Goal: Register for event/course

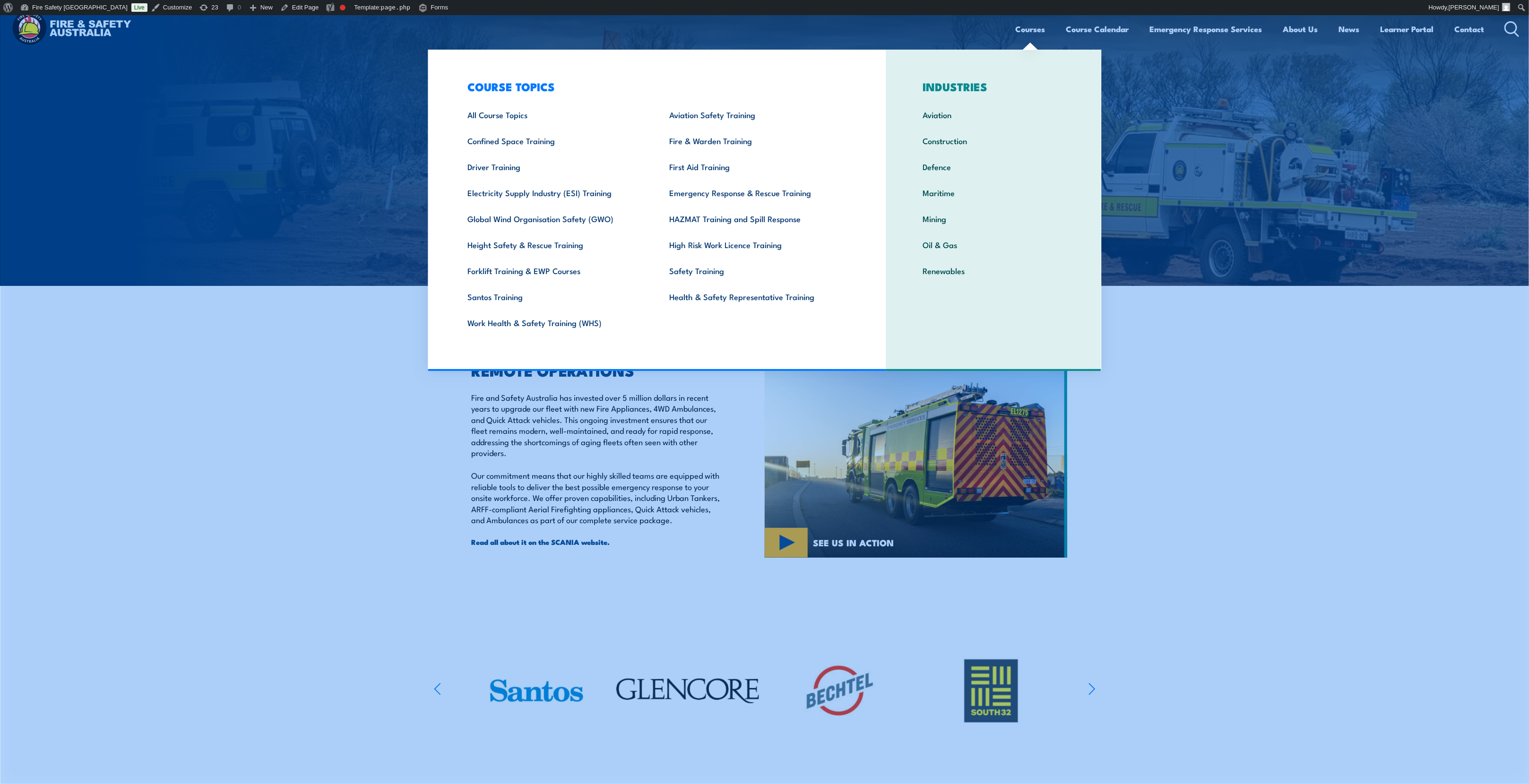
click at [1027, 23] on link "Courses" at bounding box center [1030, 29] width 30 height 25
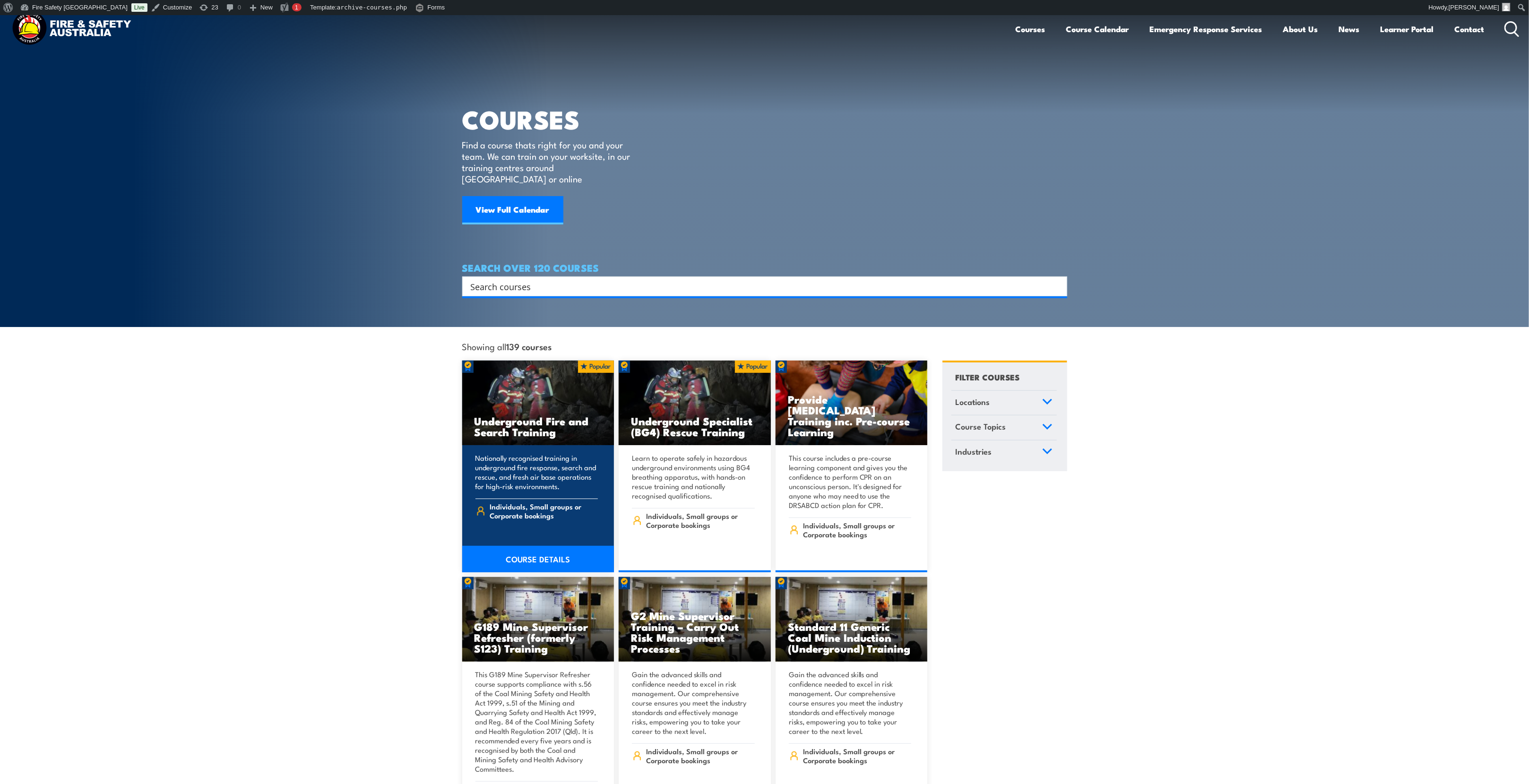
click at [552, 553] on link "COURSE DETAILS" at bounding box center [538, 559] width 152 height 27
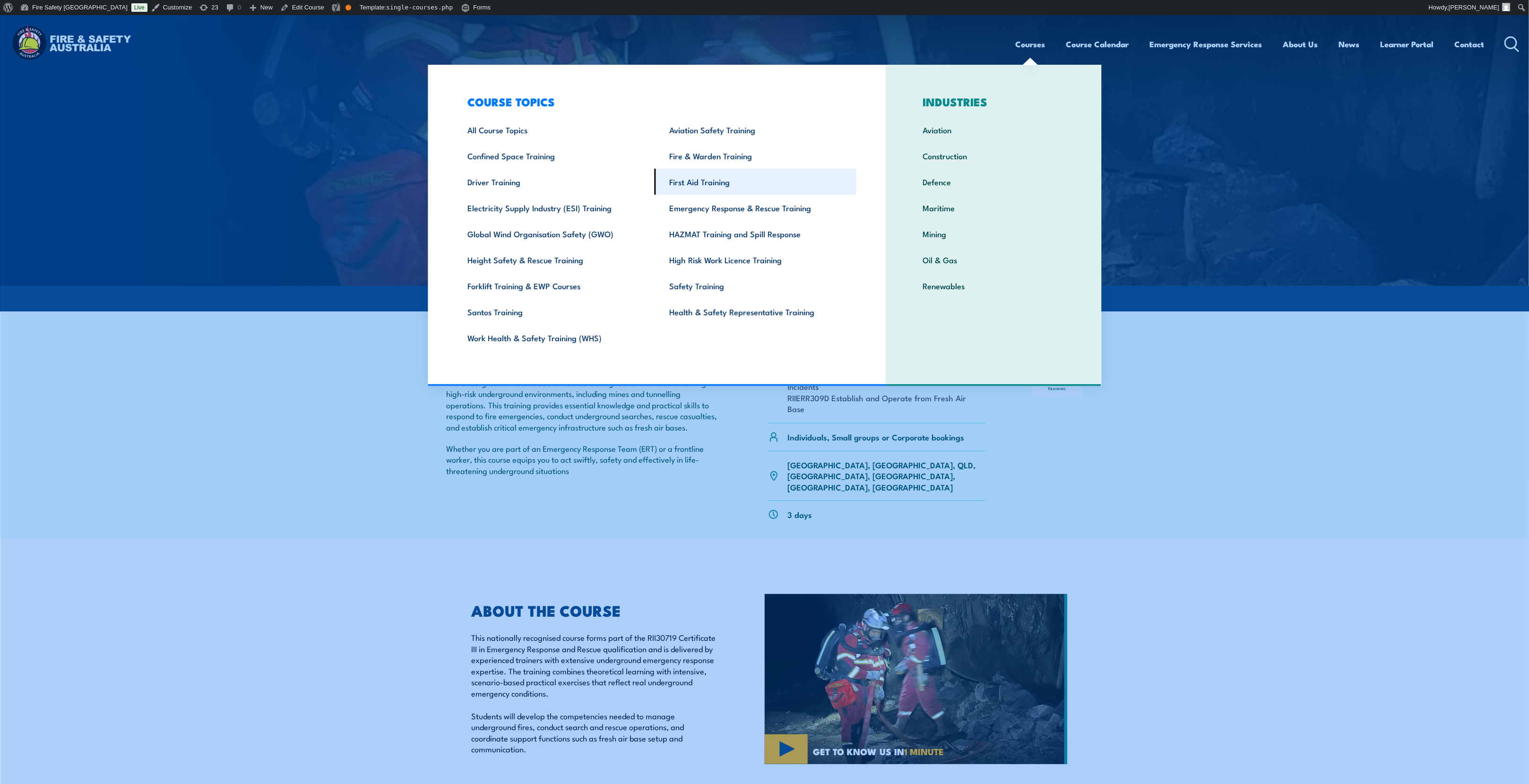
click at [713, 180] on link "First Aid Training" at bounding box center [756, 182] width 202 height 26
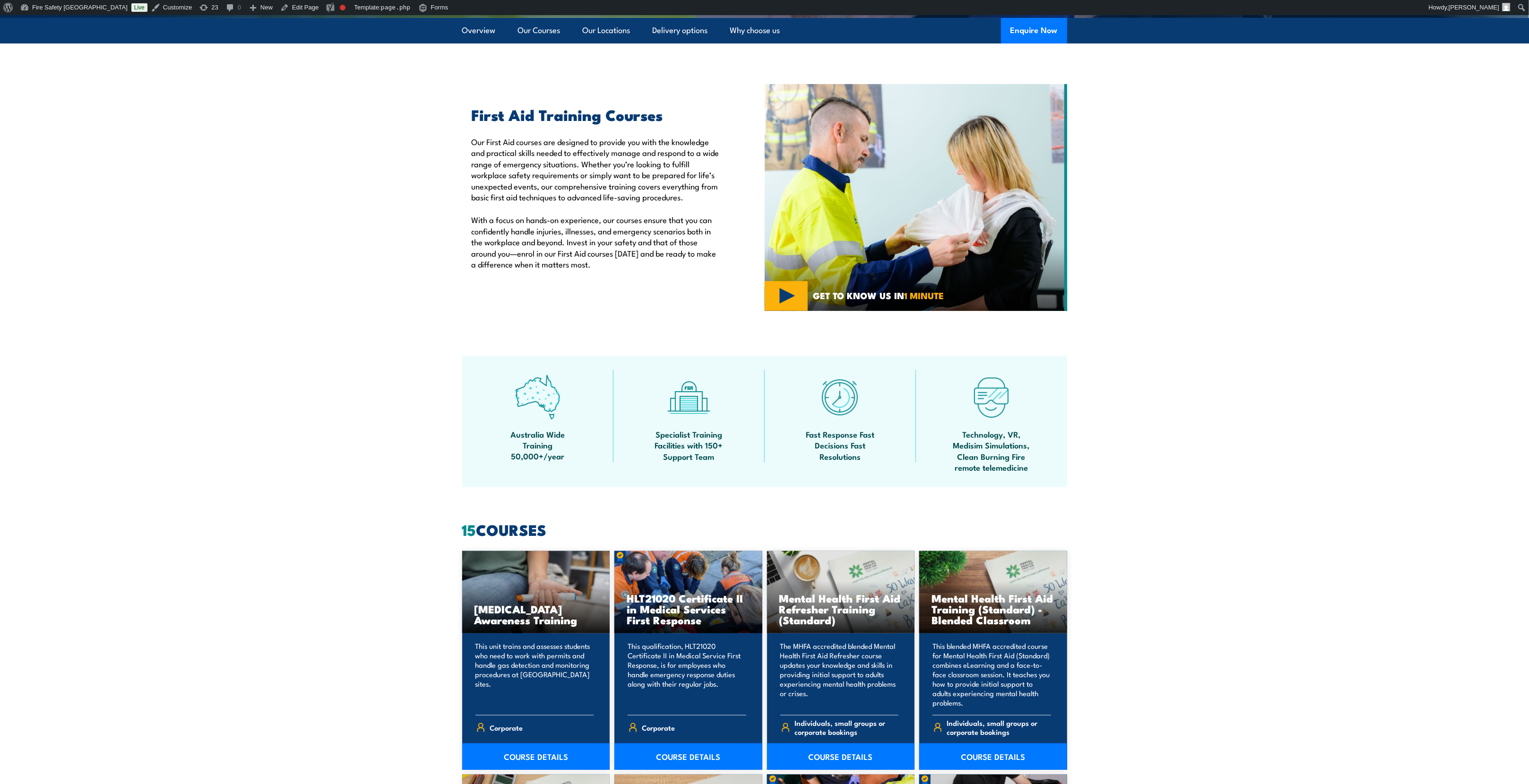
scroll to position [426, 0]
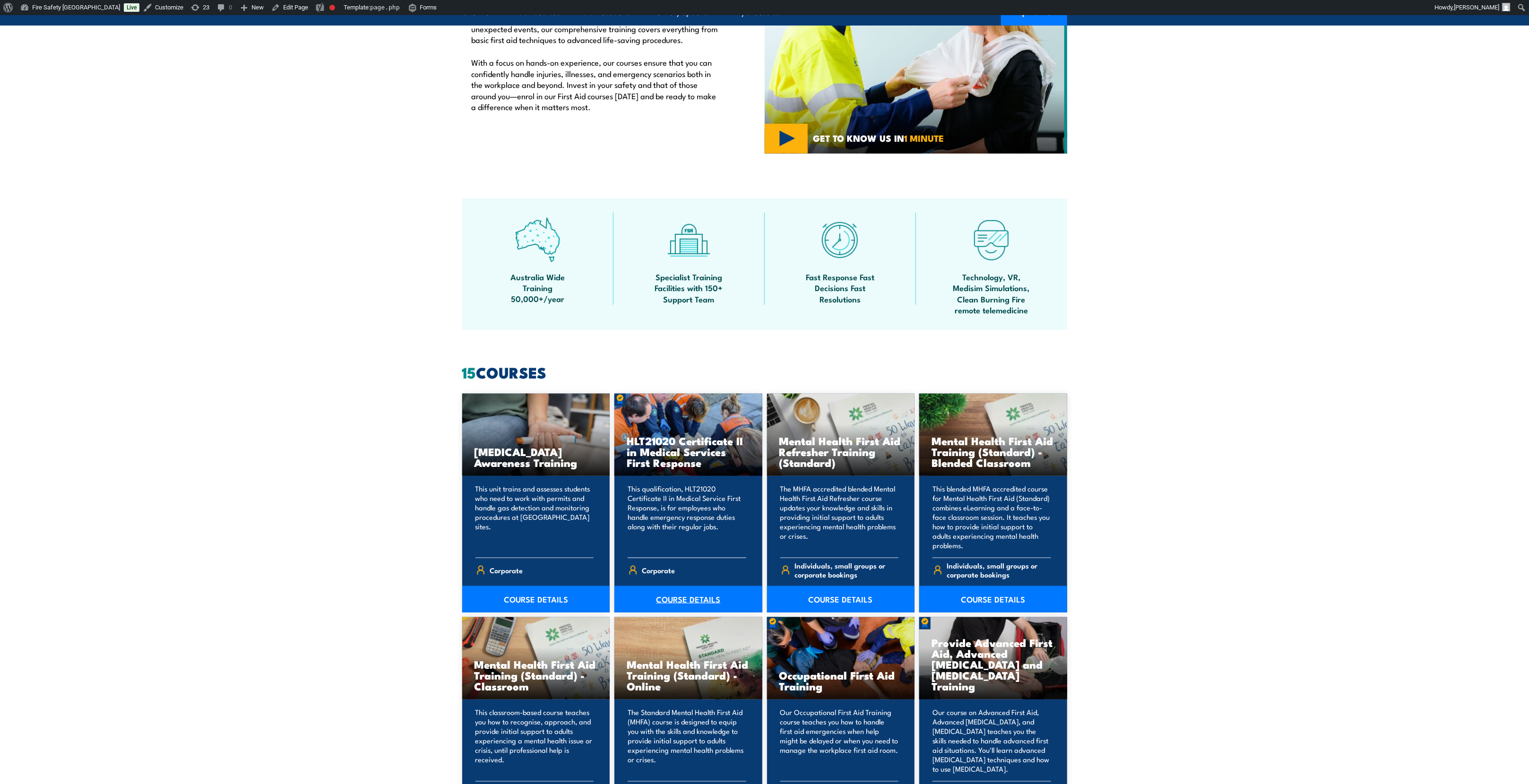
click at [718, 589] on link "COURSE DETAILS" at bounding box center [688, 599] width 148 height 27
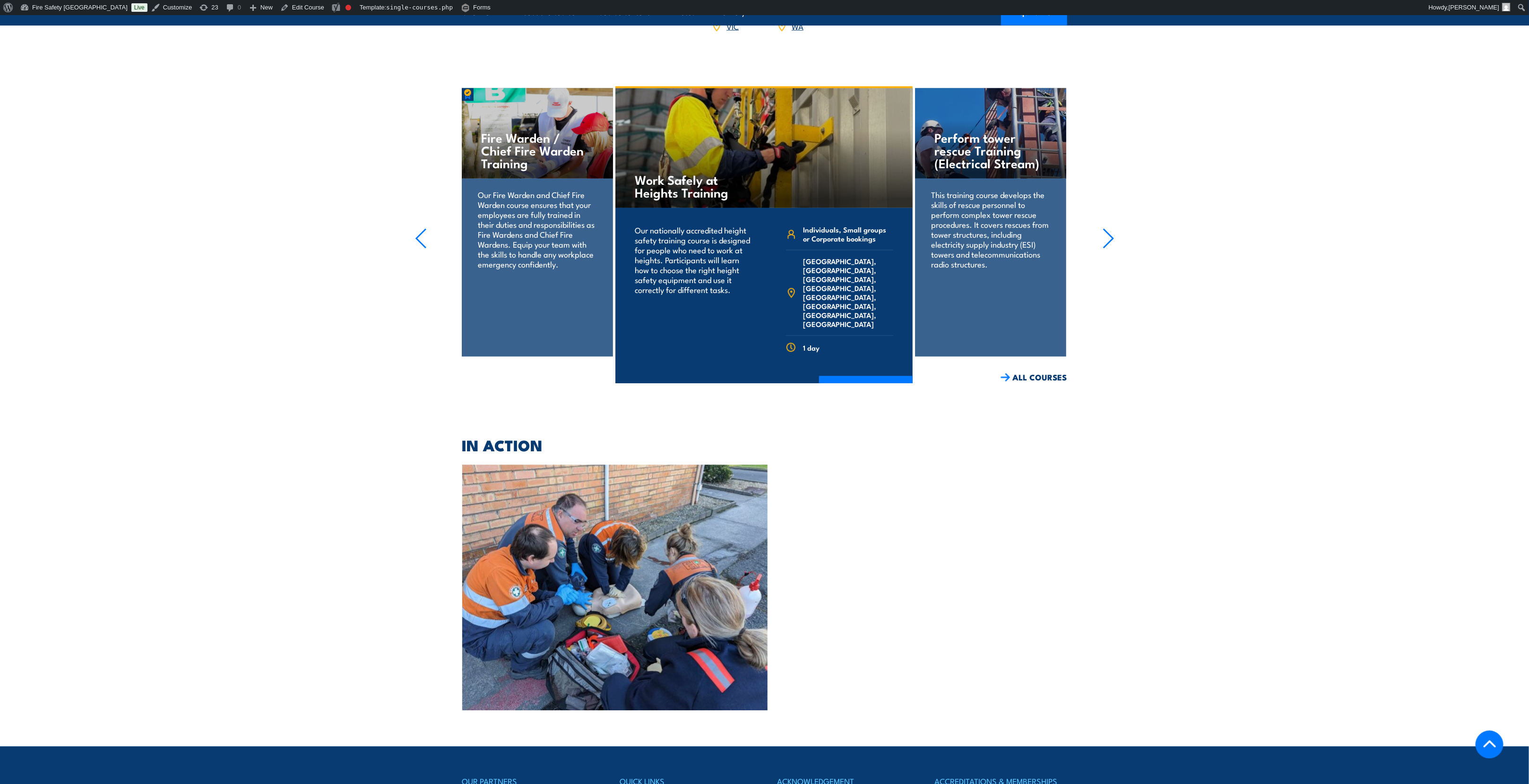
scroll to position [992, 0]
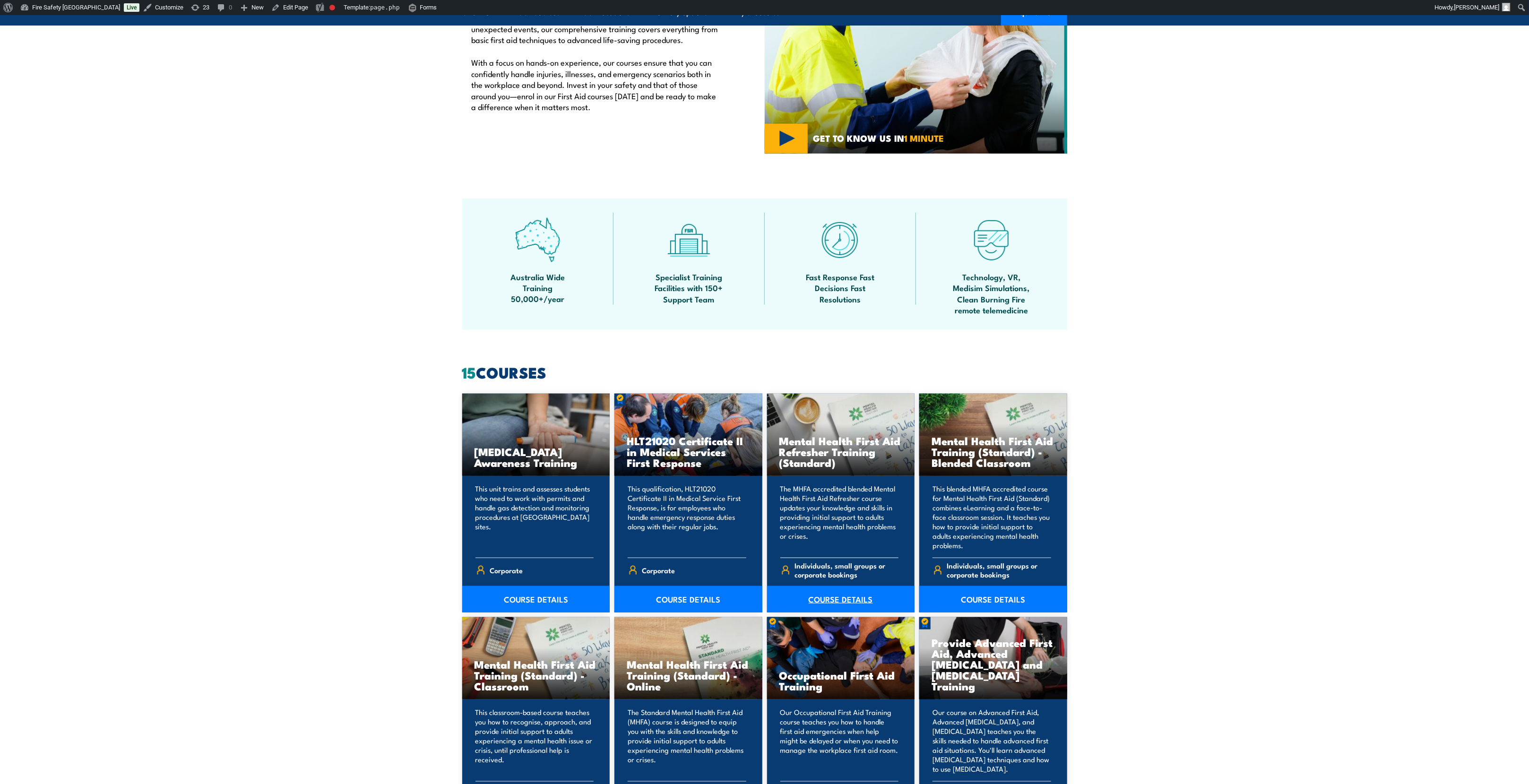
click at [862, 598] on link "COURSE DETAILS" at bounding box center [840, 599] width 148 height 27
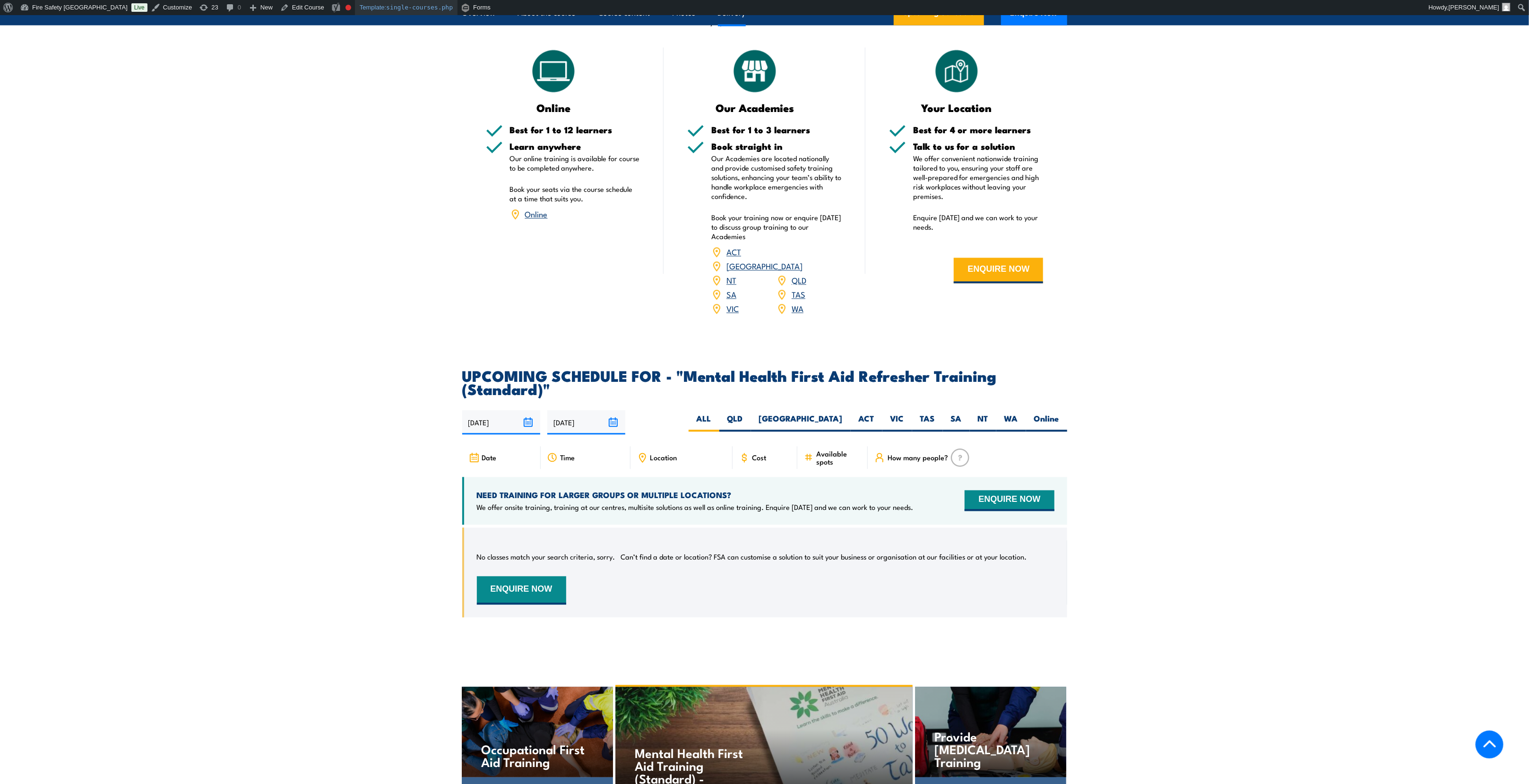
scroll to position [1418, 0]
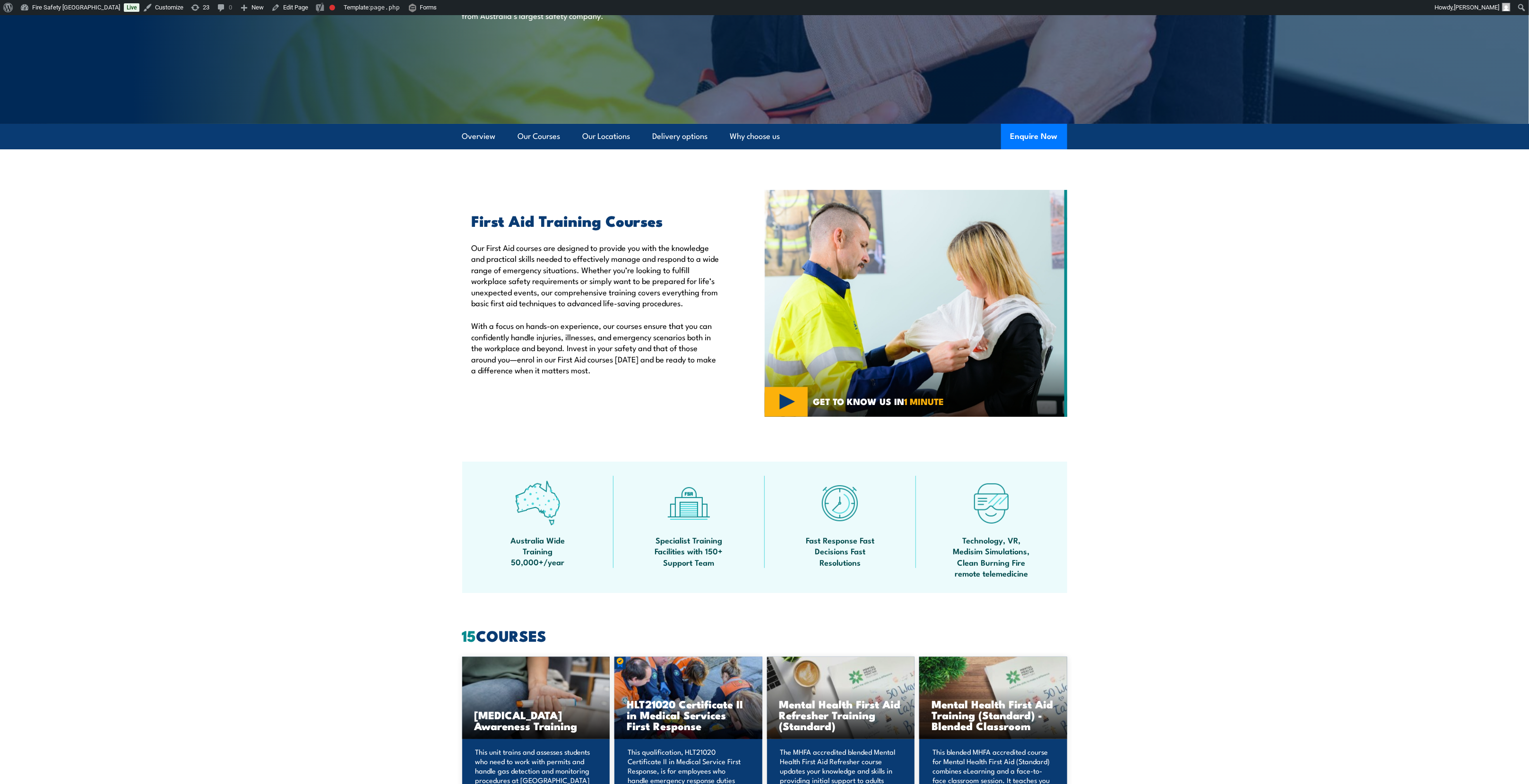
scroll to position [638, 0]
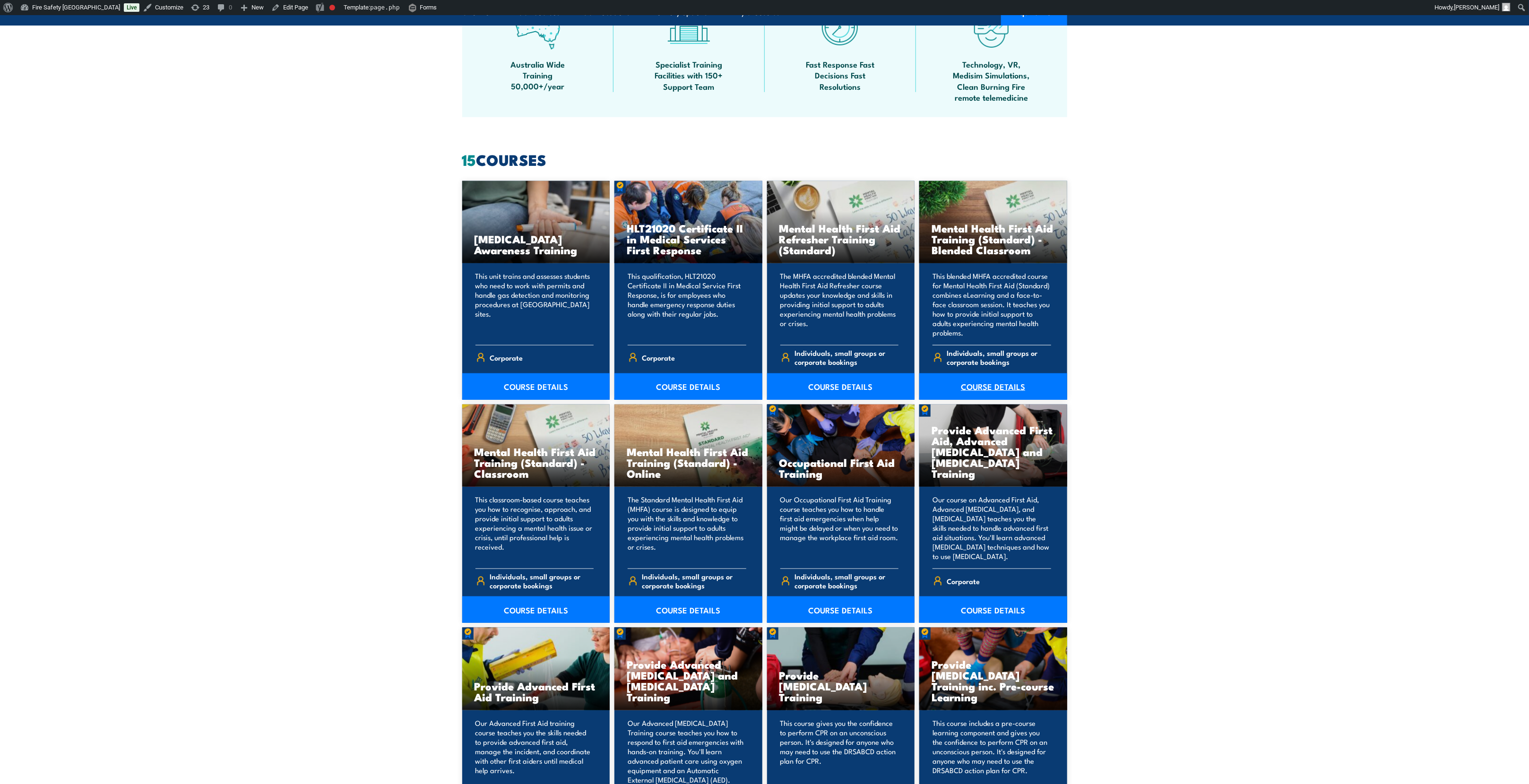
click at [1003, 386] on link "COURSE DETAILS" at bounding box center [993, 386] width 148 height 27
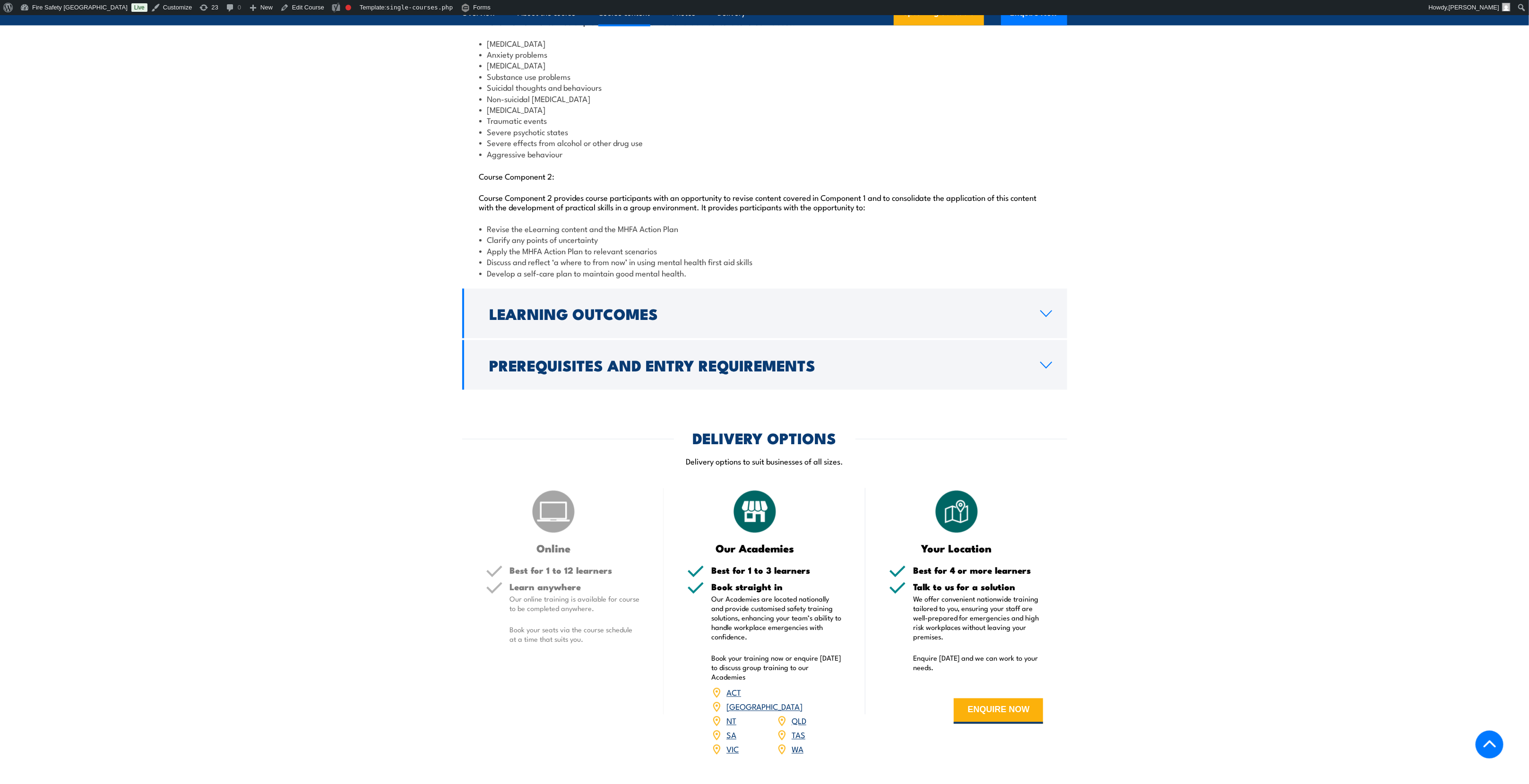
scroll to position [1560, 0]
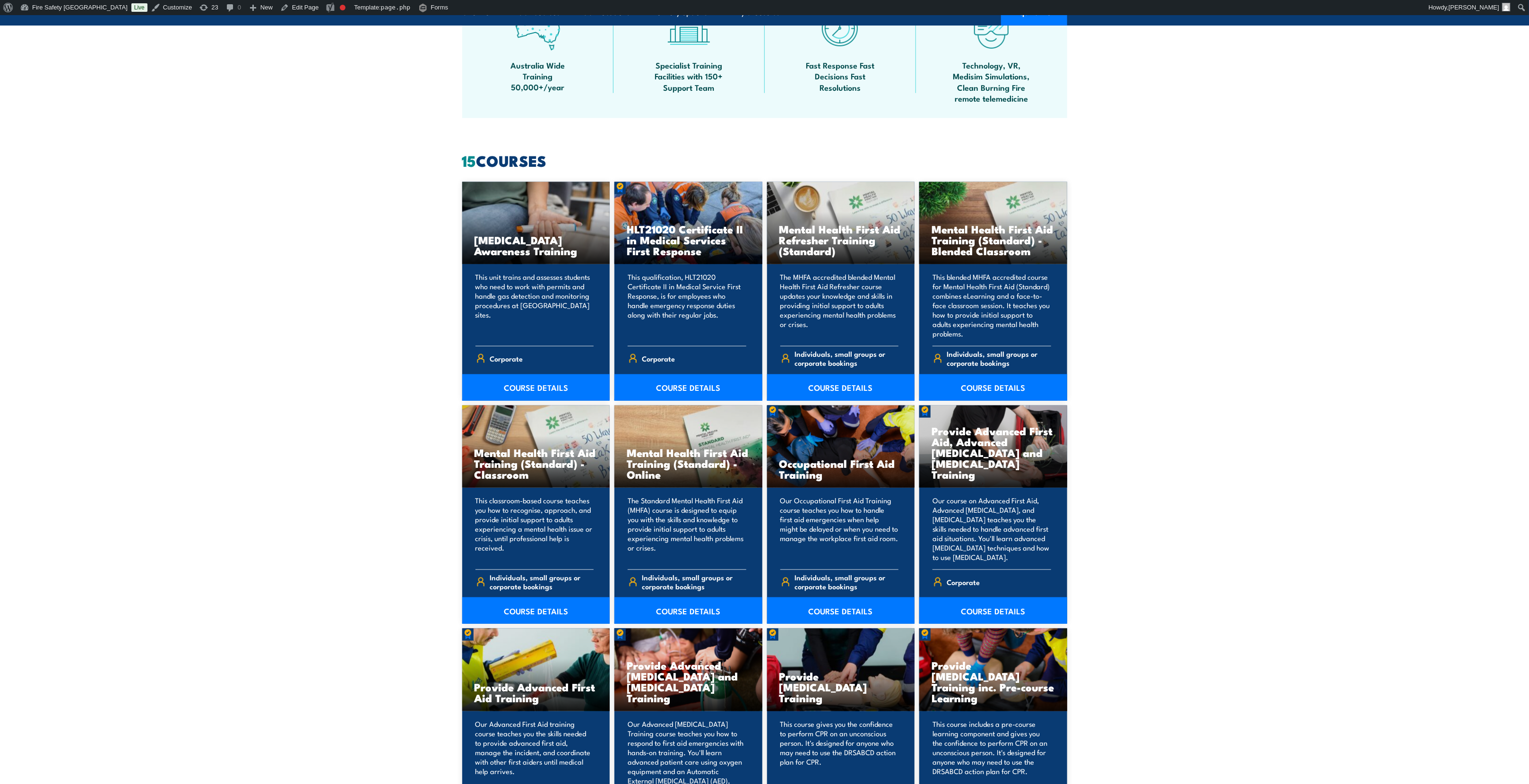
scroll to position [638, 0]
click at [668, 608] on link "COURSE DETAILS" at bounding box center [688, 610] width 148 height 27
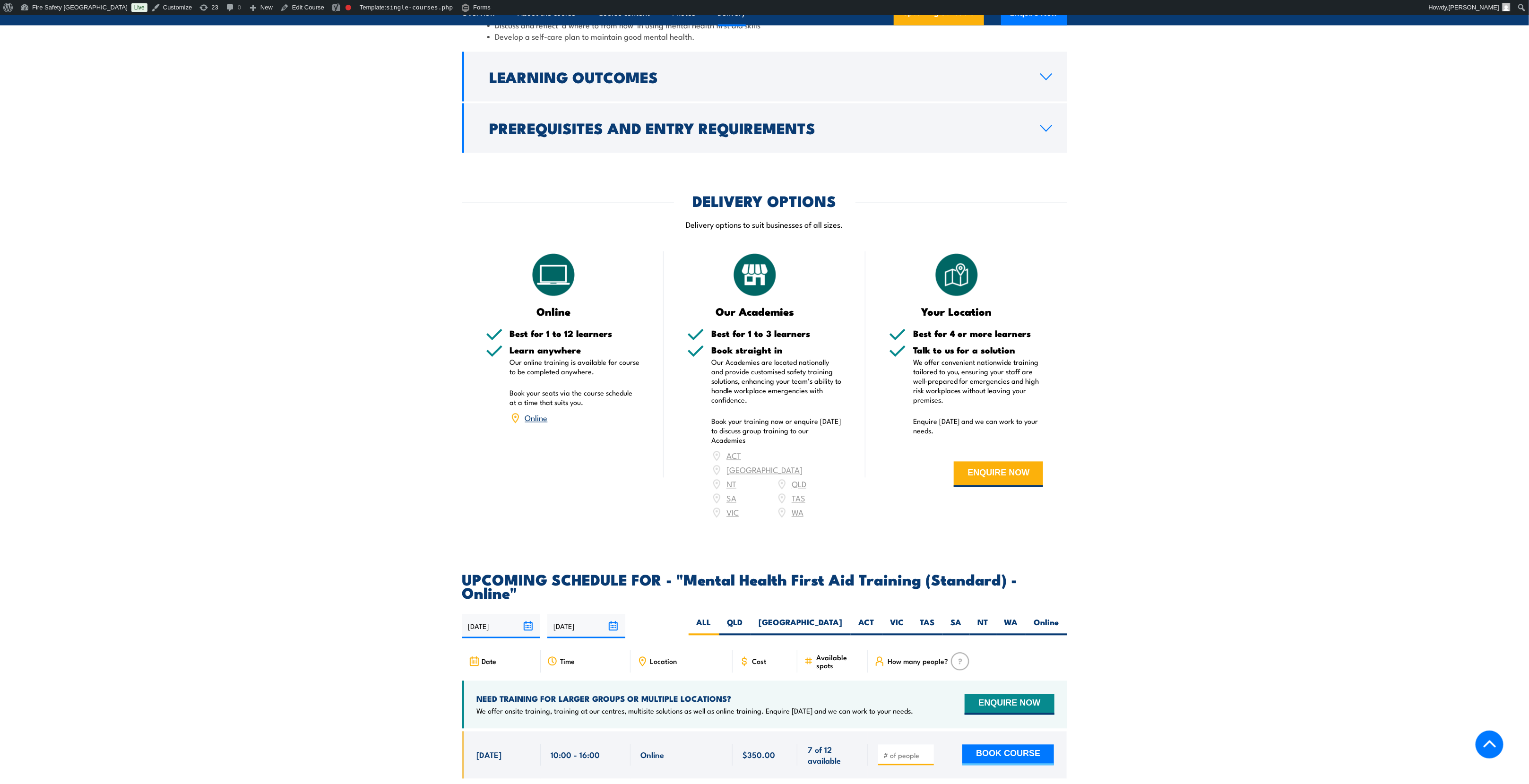
scroll to position [1560, 0]
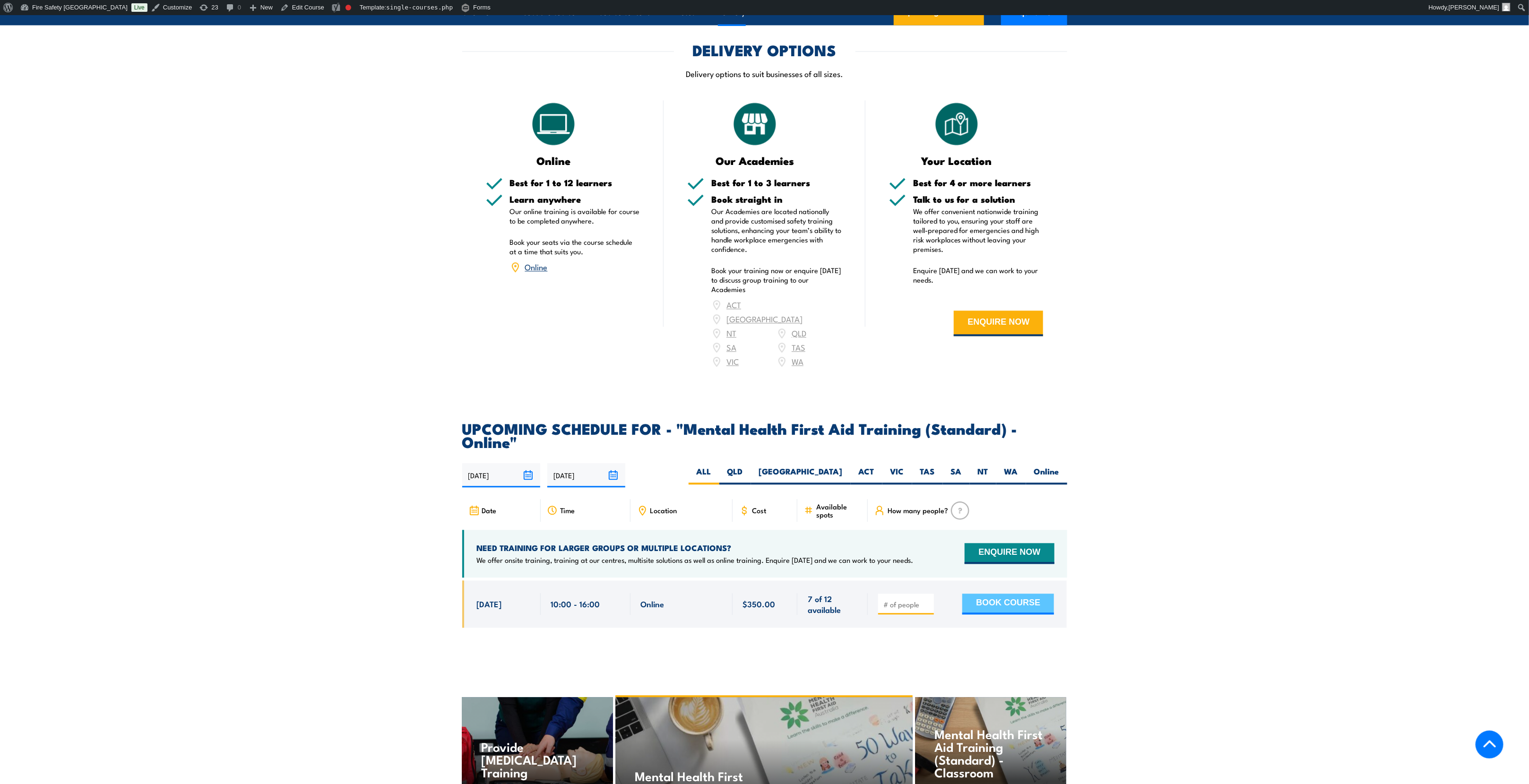
click at [1021, 593] on button "BOOK COURSE" at bounding box center [1008, 604] width 91 height 21
click at [913, 599] on input "number" at bounding box center [907, 604] width 47 height 9
type input "1"
click at [998, 593] on button "BOOK COURSE" at bounding box center [1008, 604] width 91 height 21
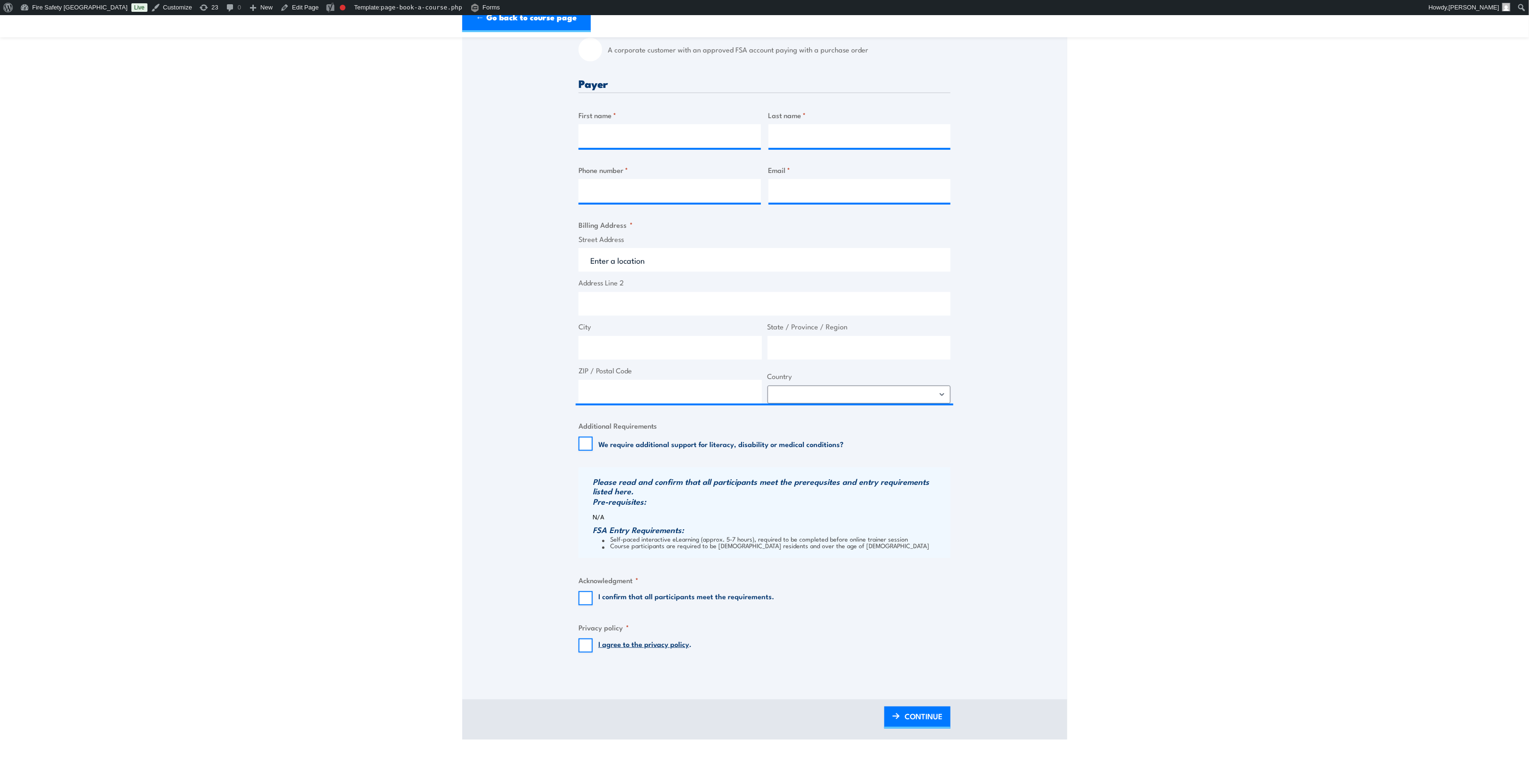
scroll to position [284, 0]
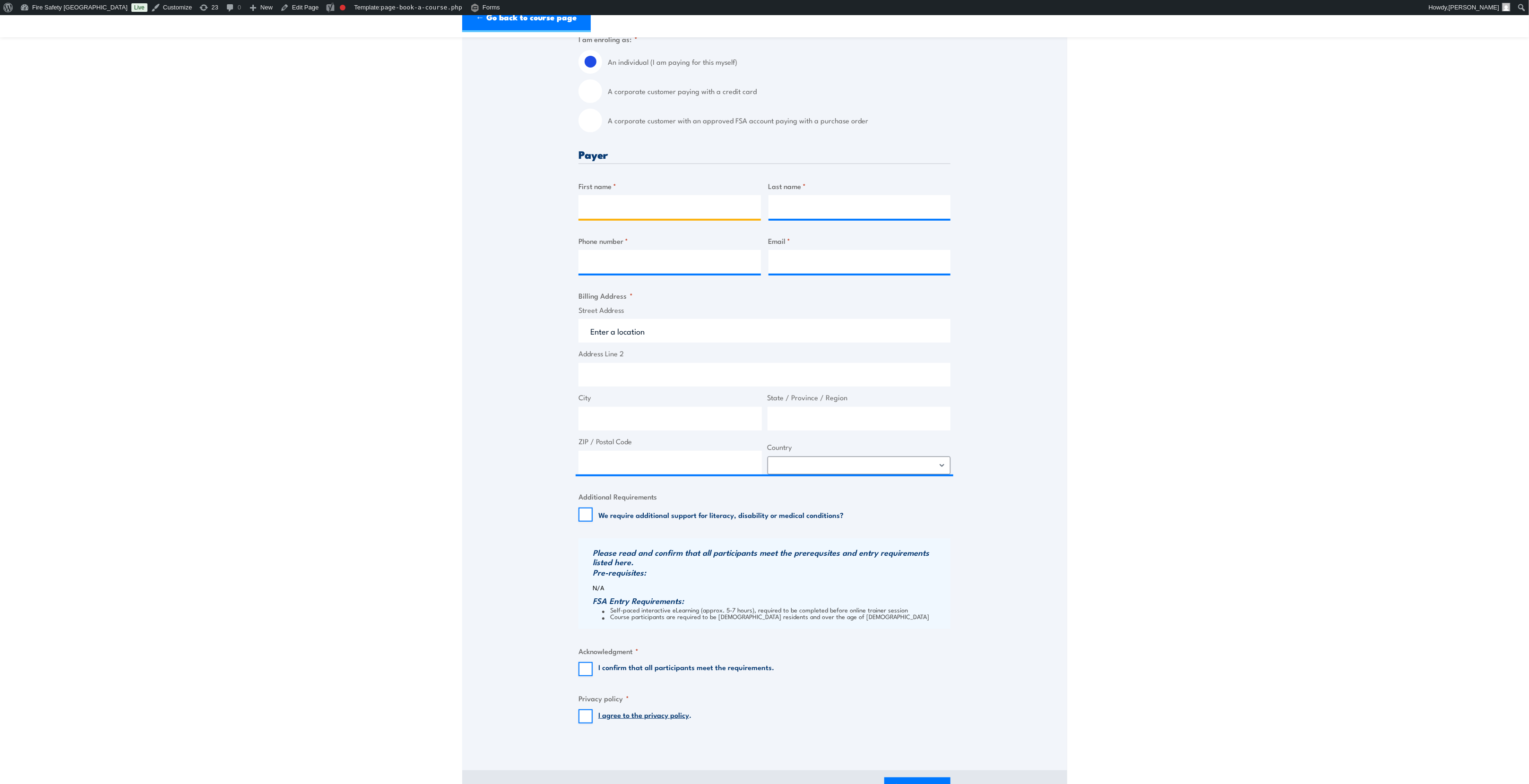
click at [670, 215] on input "First name *" at bounding box center [670, 207] width 182 height 24
type input "wrgrwgt"
click at [821, 215] on input "Last name *" at bounding box center [859, 207] width 182 height 24
type input "qt"
click at [692, 262] on input "Phone number *" at bounding box center [670, 262] width 182 height 24
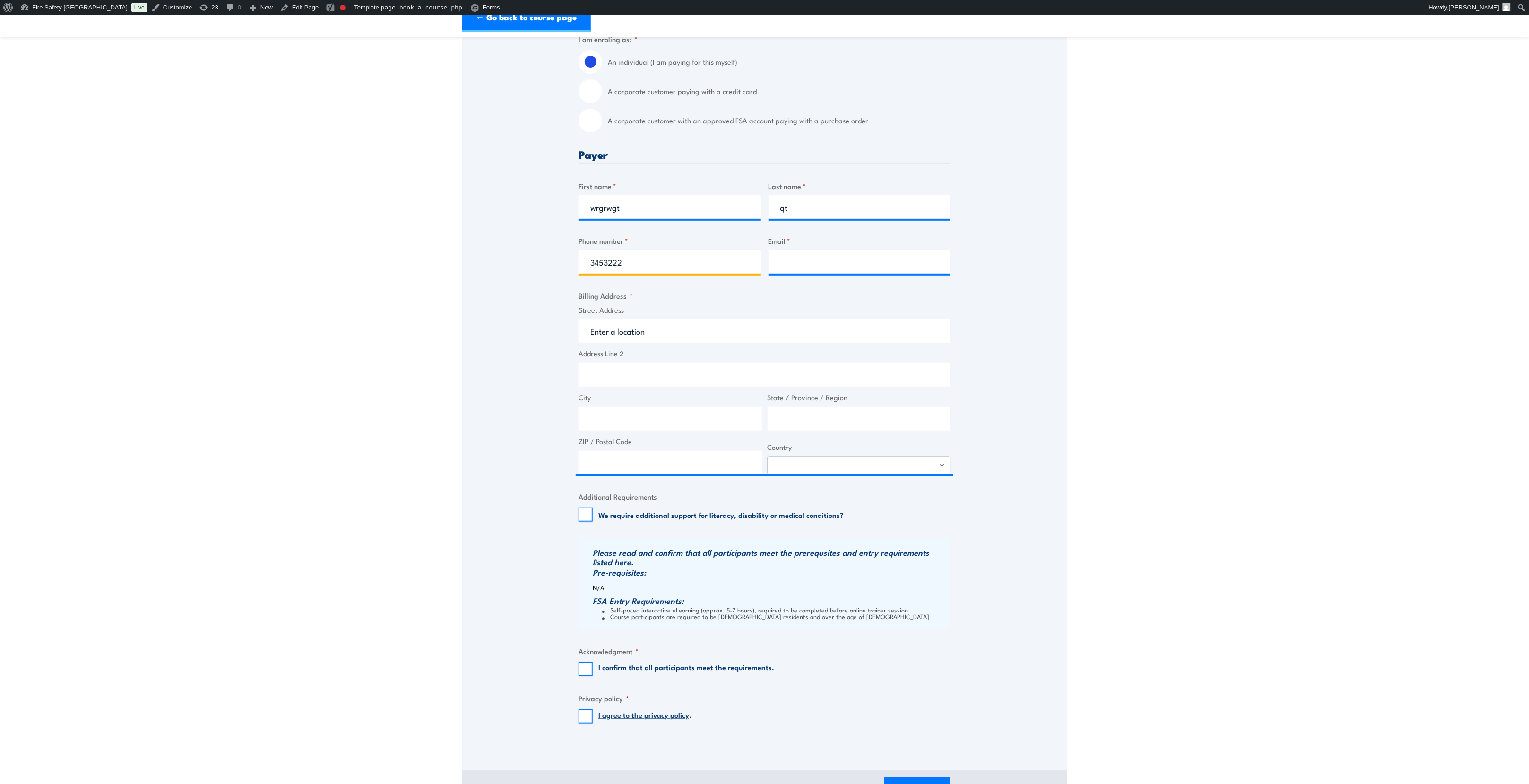
type input "3453222"
click at [826, 267] on input "Email *" at bounding box center [859, 262] width 182 height 24
type input "hsd@dfg.con"
click at [691, 336] on input "Street Address" at bounding box center [764, 331] width 372 height 24
type input "fsfss"
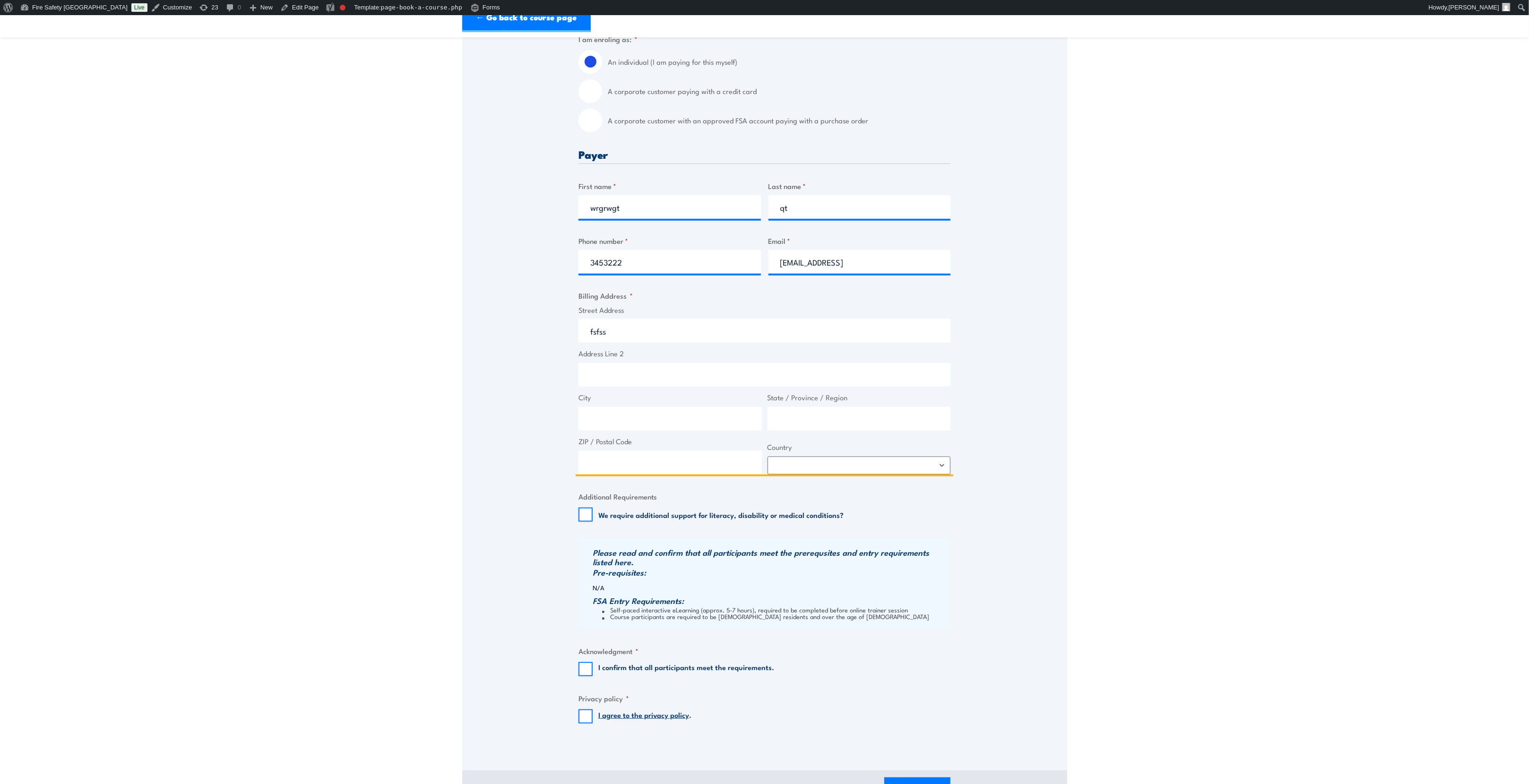
click at [675, 380] on input "Address Line 2" at bounding box center [764, 375] width 372 height 24
type input "sfsfs"
click at [664, 421] on input "City" at bounding box center [670, 419] width 183 height 24
type input "ris"
click at [843, 420] on input "State / Province / Region" at bounding box center [859, 419] width 183 height 24
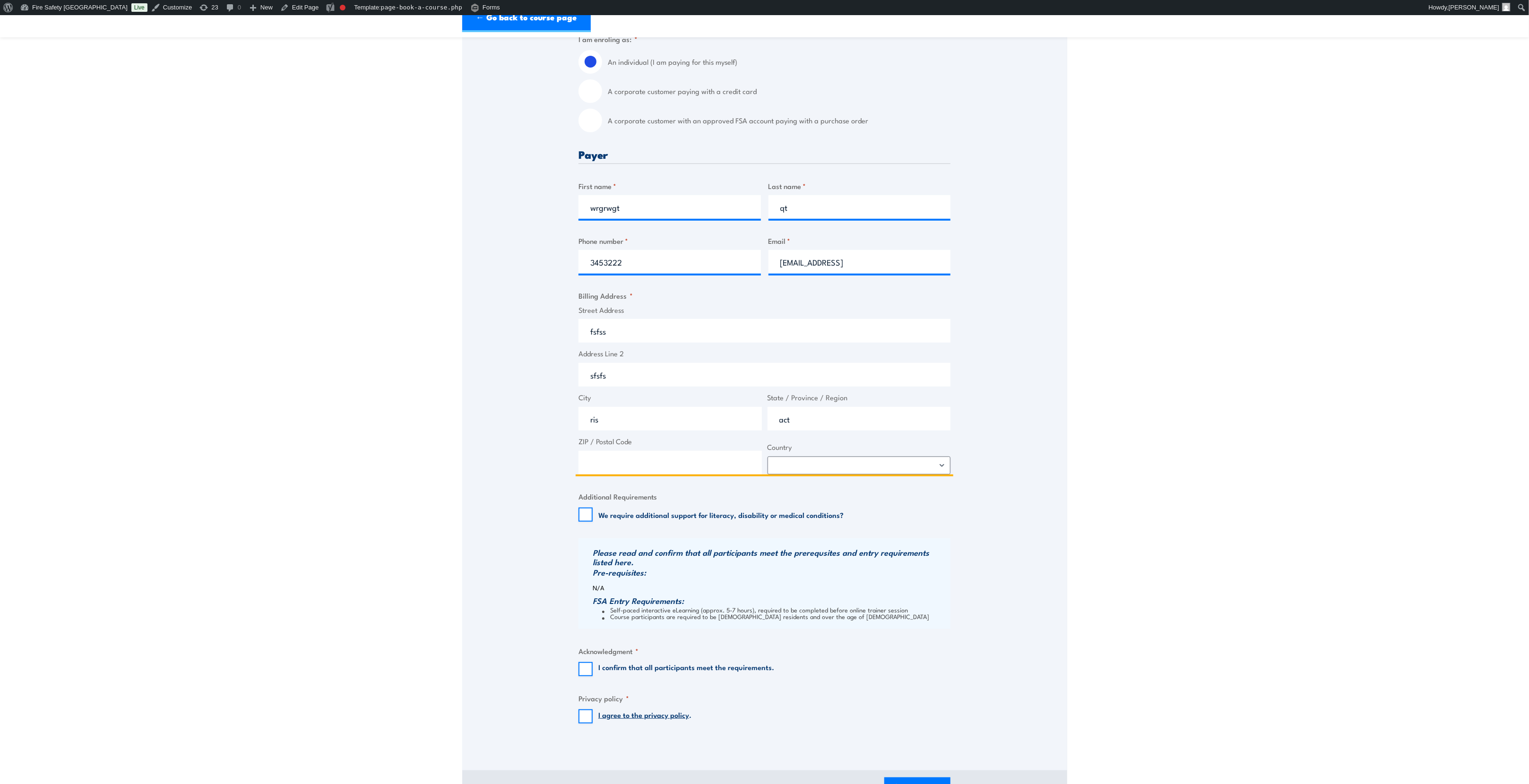
type input "act"
click at [727, 464] on input "ZIP / Postal Code" at bounding box center [670, 463] width 183 height 24
type input "4567"
click at [835, 472] on select "Afghanistan Albania Algeria American Samoa Andorra Angola Anguilla Antarctica A…" at bounding box center [859, 465] width 183 height 18
select select "Antarctica"
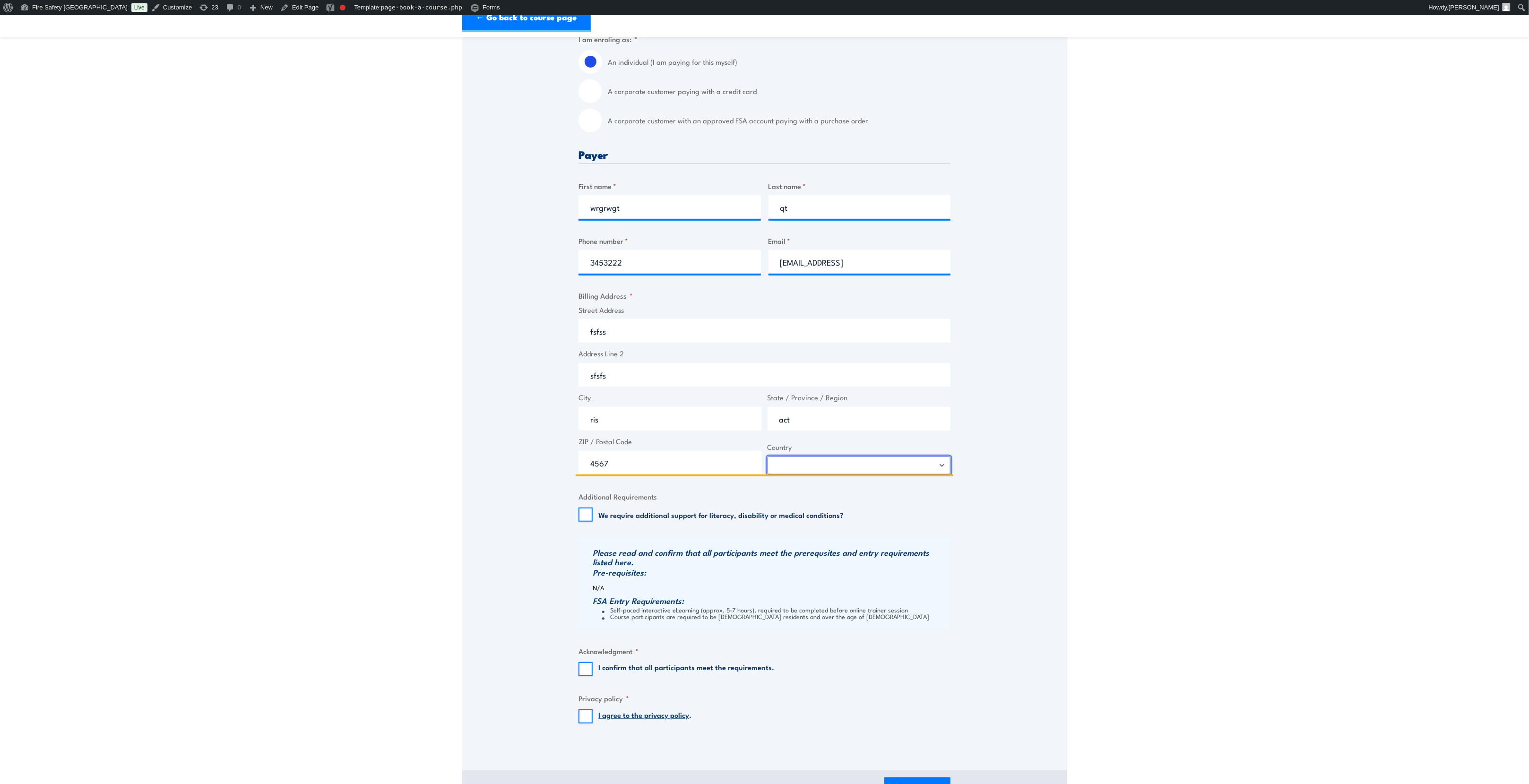
click at [767, 462] on select "Afghanistan Albania Algeria American Samoa Andorra Angola Anguilla Antarctica A…" at bounding box center [859, 465] width 183 height 18
click at [587, 675] on input "I confirm that all participants meet the requirements." at bounding box center [586, 669] width 14 height 14
checkbox input "true"
click at [580, 719] on input "I agree to the privacy policy ." at bounding box center [586, 716] width 14 height 14
checkbox input "true"
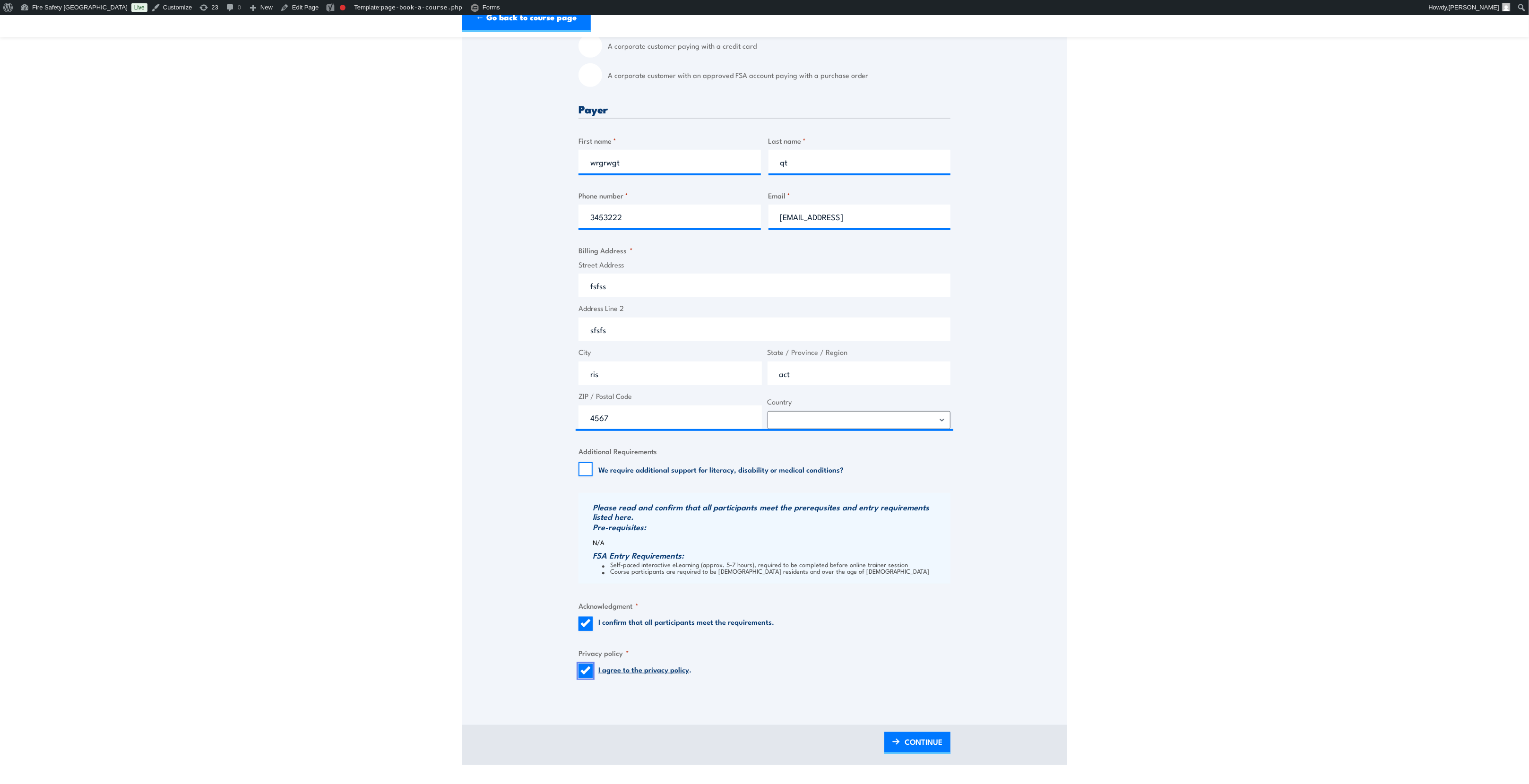
scroll to position [426, 0]
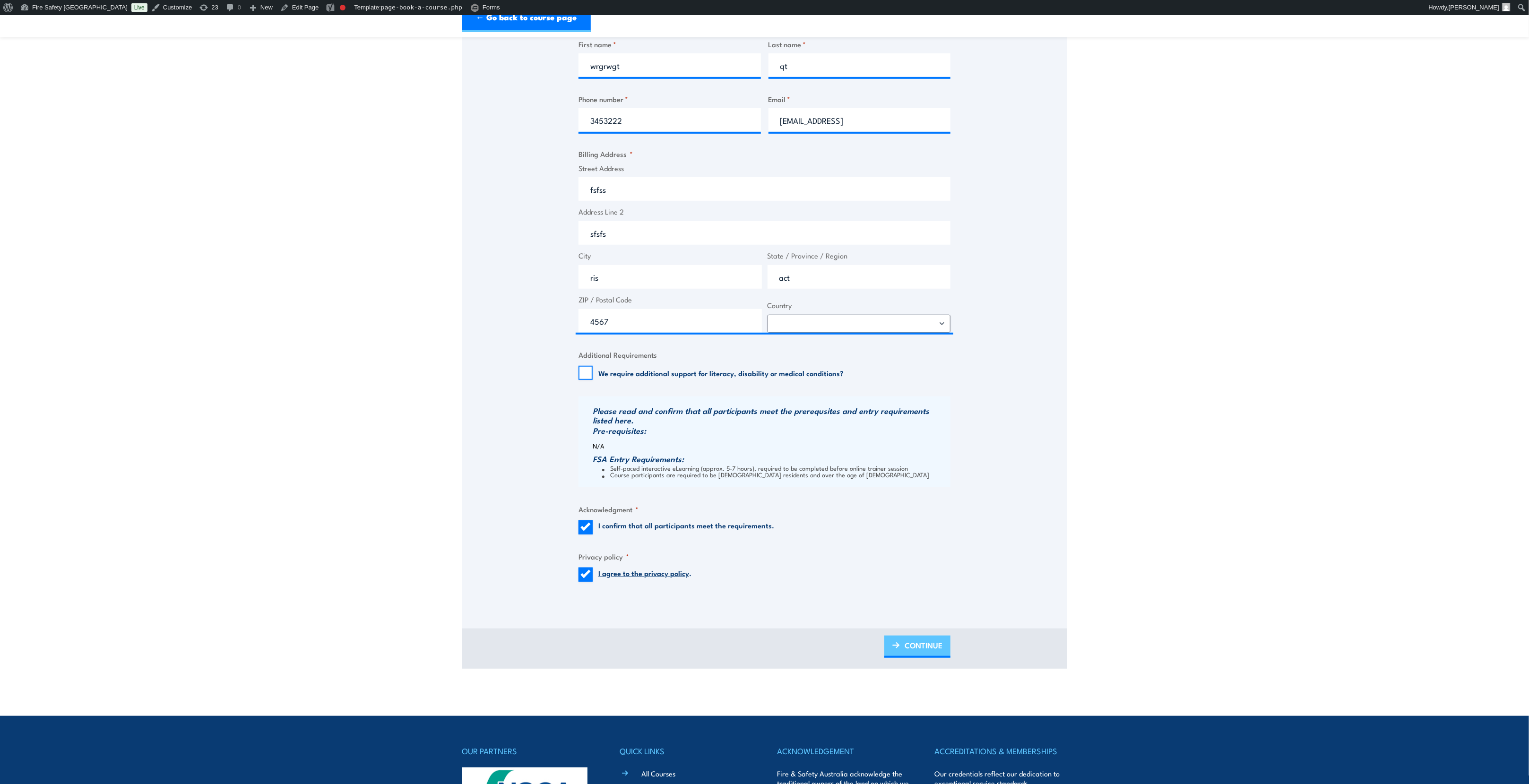
click at [906, 653] on span "CONTINUE" at bounding box center [924, 645] width 38 height 25
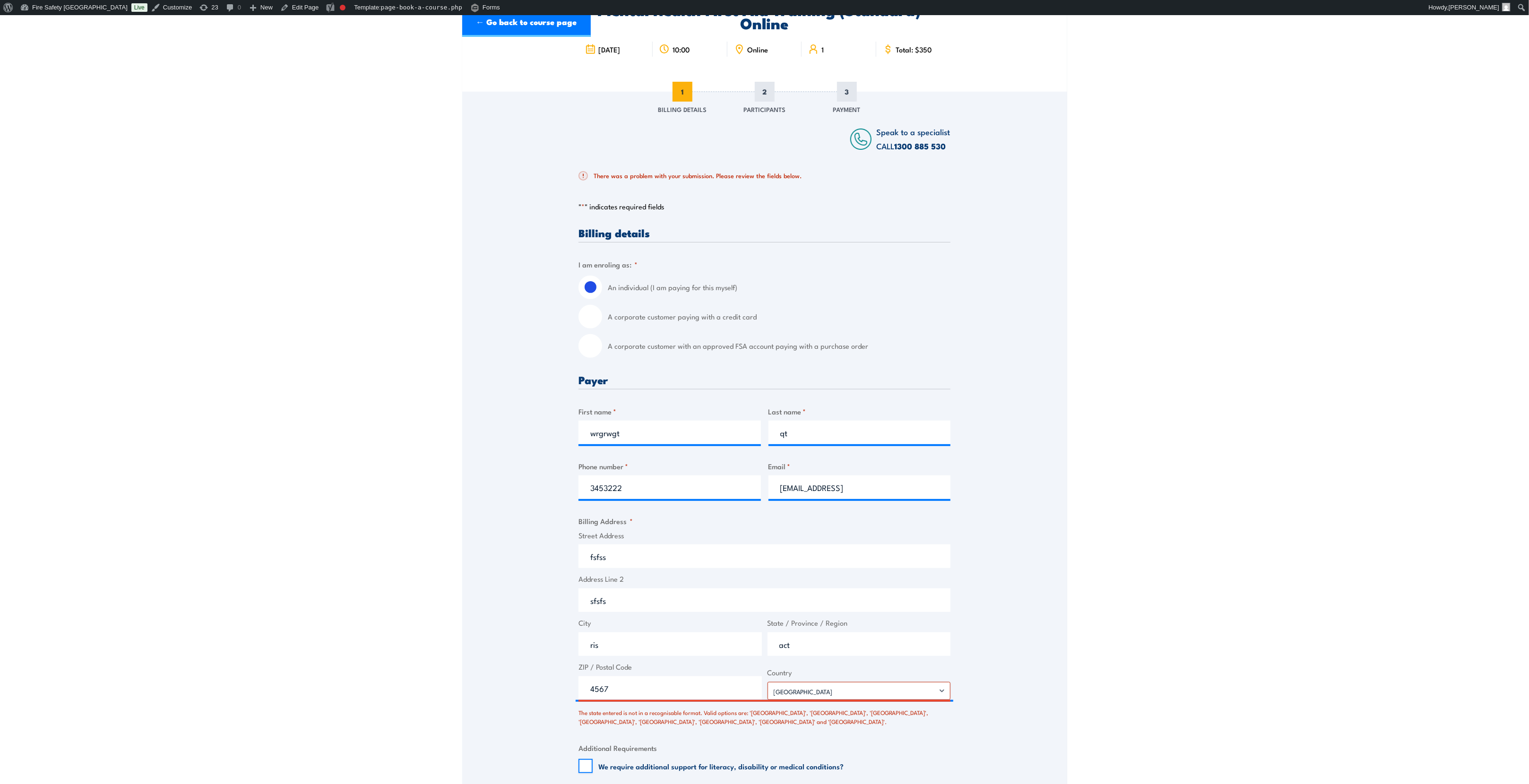
scroll to position [354, 0]
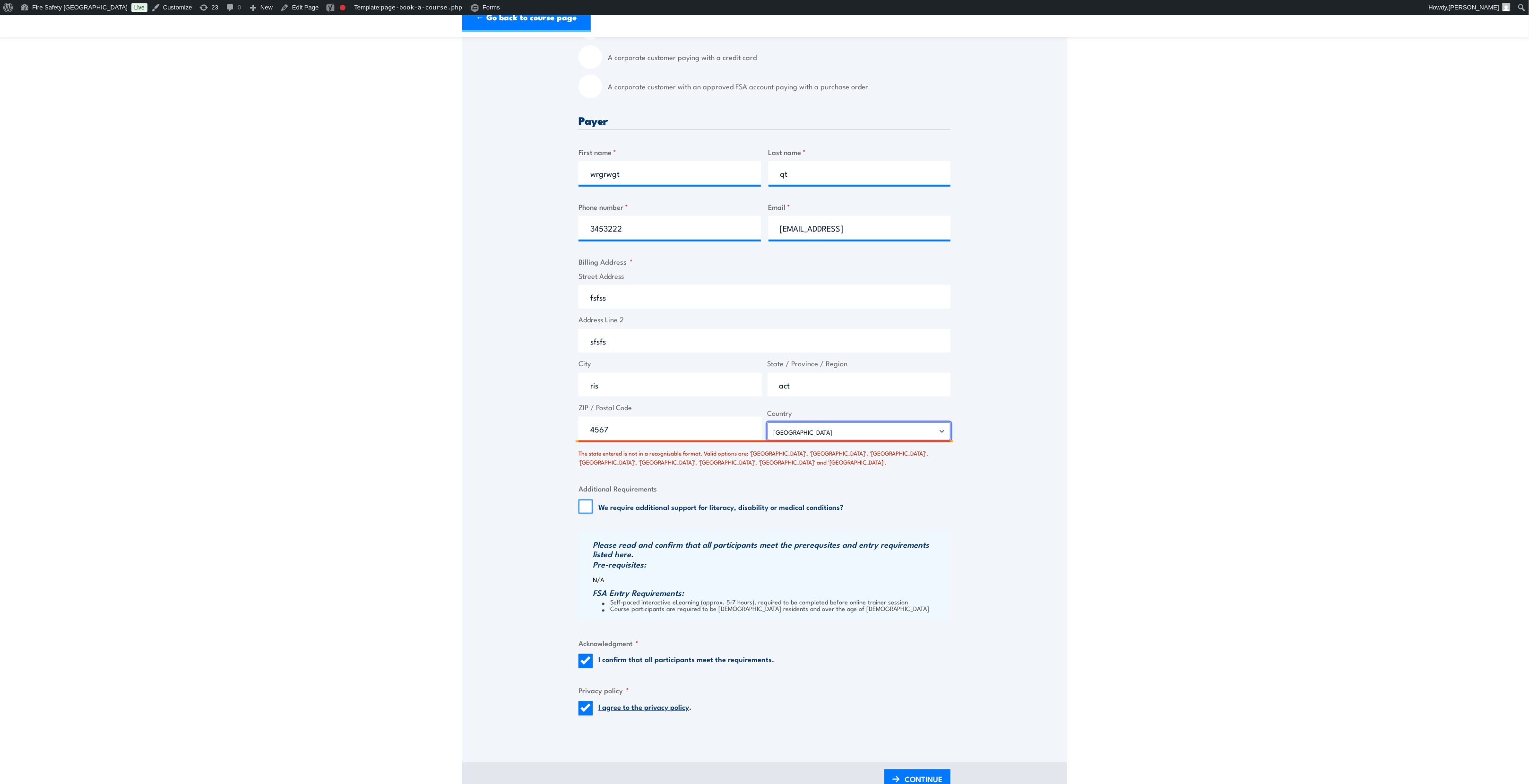
click at [942, 437] on select "Afghanistan Albania Algeria American Samoa Andorra Angola Anguilla Antarctica A…" at bounding box center [859, 431] width 183 height 18
select select "Australia"
click at [767, 428] on select "Afghanistan Albania Algeria American Samoa Andorra Angola Anguilla Antarctica A…" at bounding box center [859, 431] width 183 height 18
click at [913, 780] on span "CONTINUE" at bounding box center [924, 779] width 38 height 25
drag, startPoint x: 686, startPoint y: 430, endPoint x: 580, endPoint y: 431, distance: 106.0
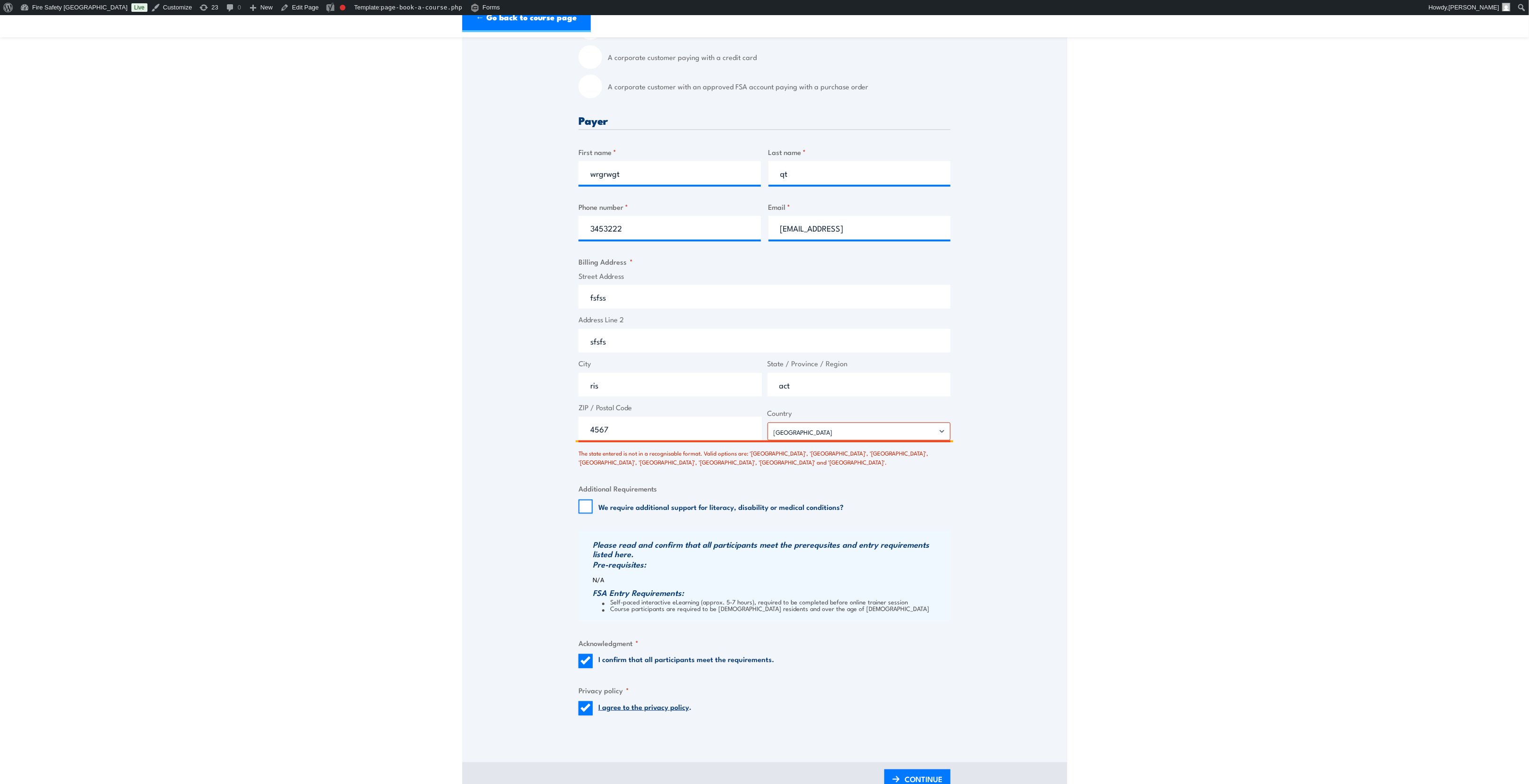
click at [580, 431] on input "4567" at bounding box center [670, 428] width 183 height 24
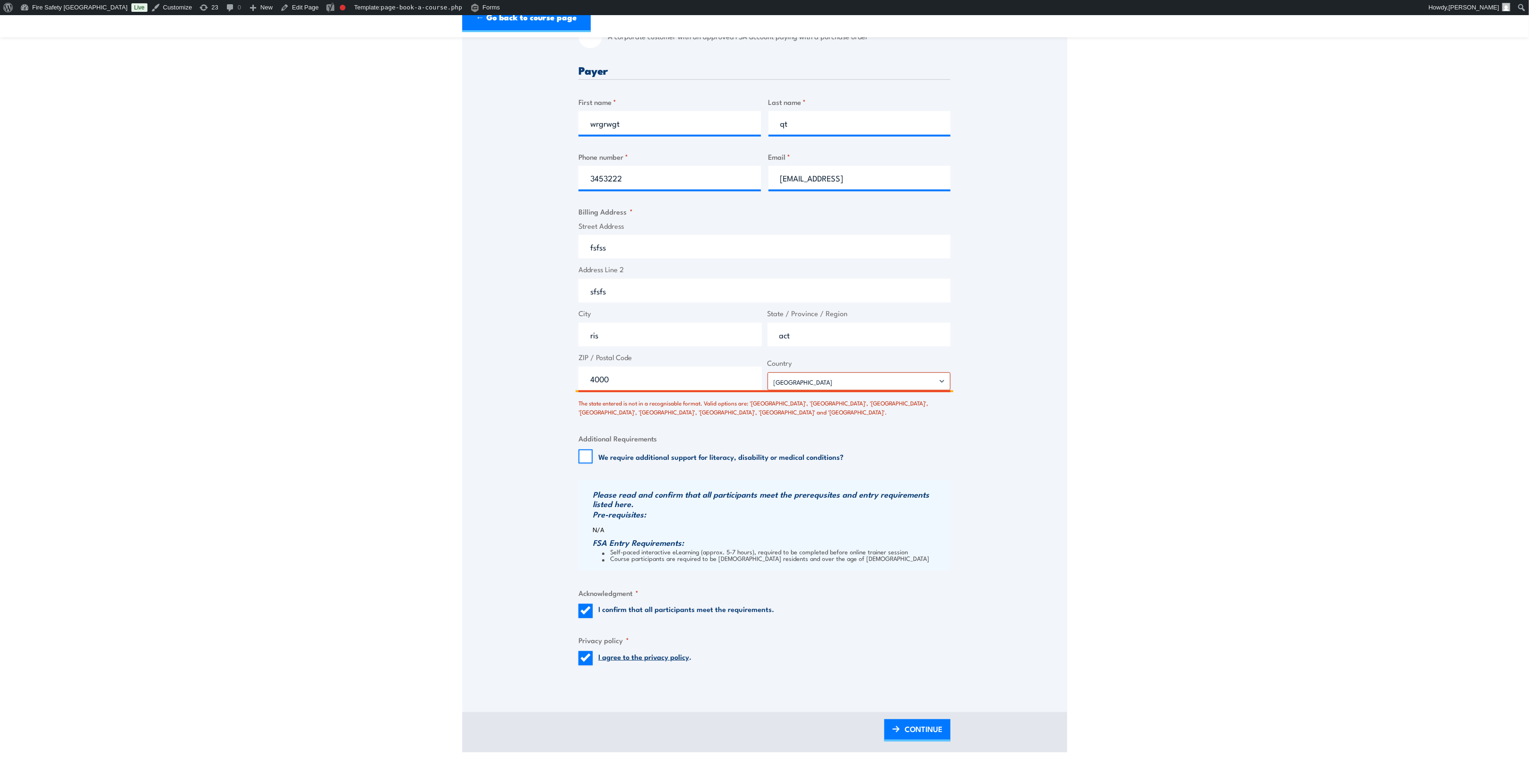
scroll to position [496, 0]
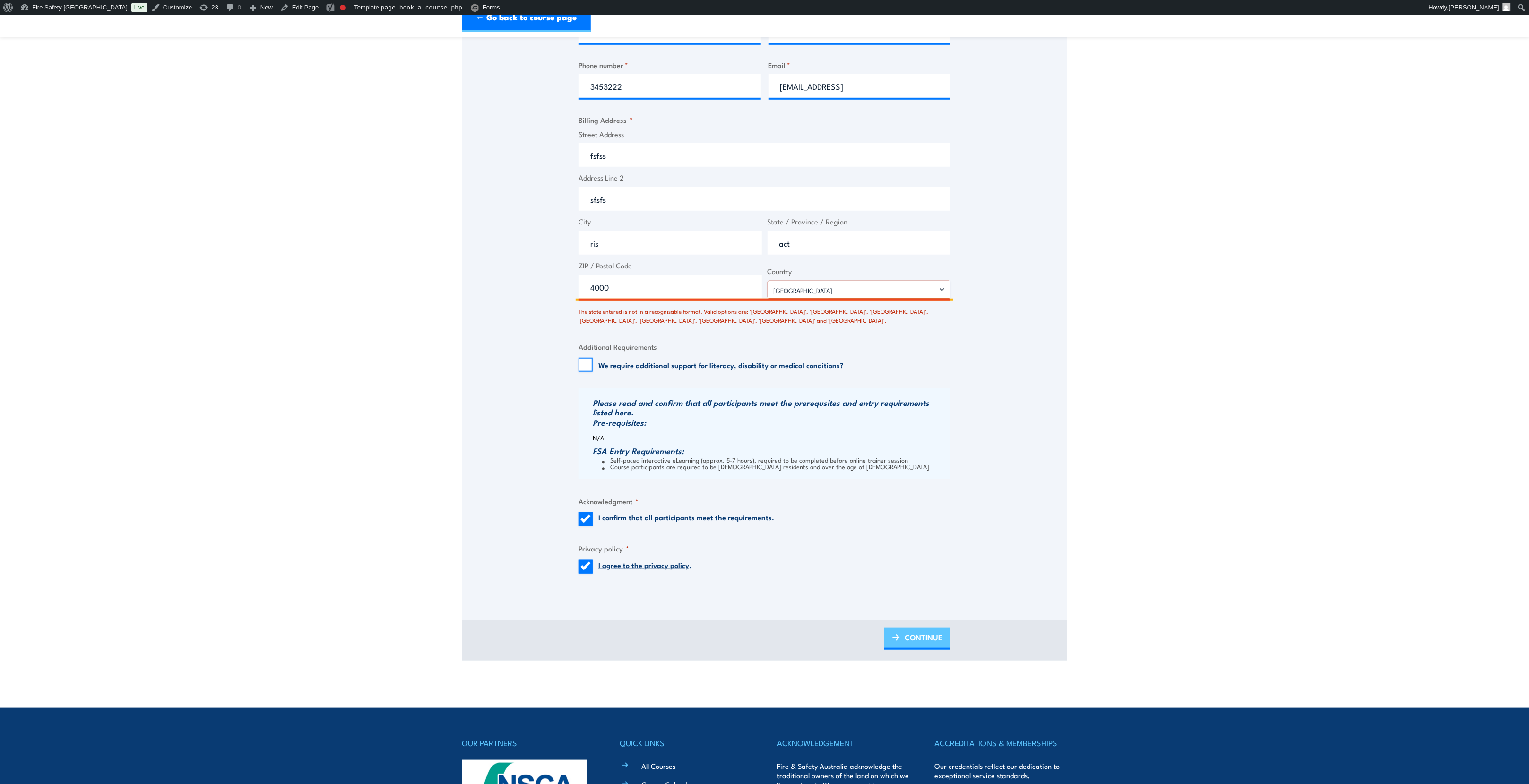
type input "4000"
click at [913, 646] on span "CONTINUE" at bounding box center [924, 637] width 38 height 25
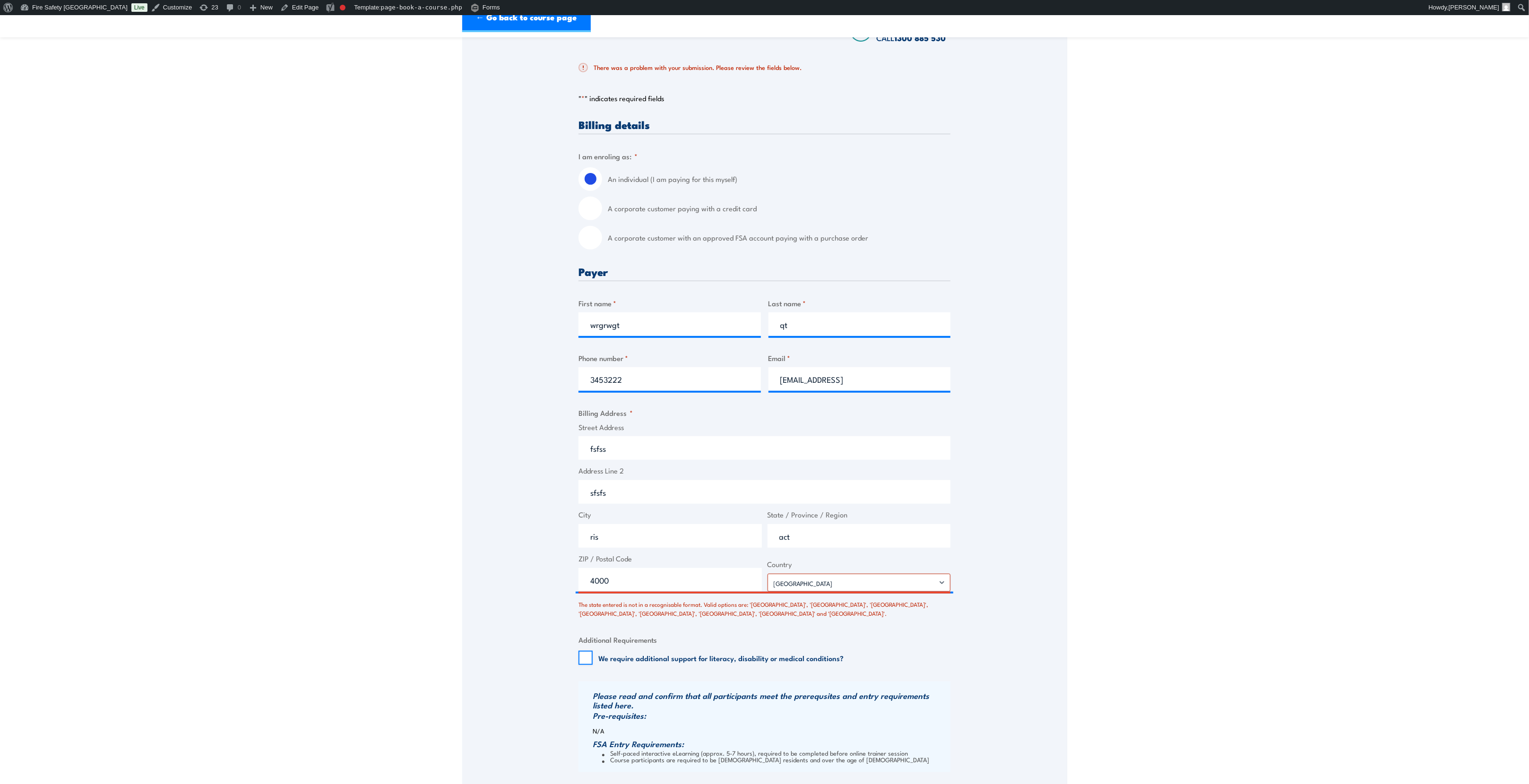
scroll to position [284, 0]
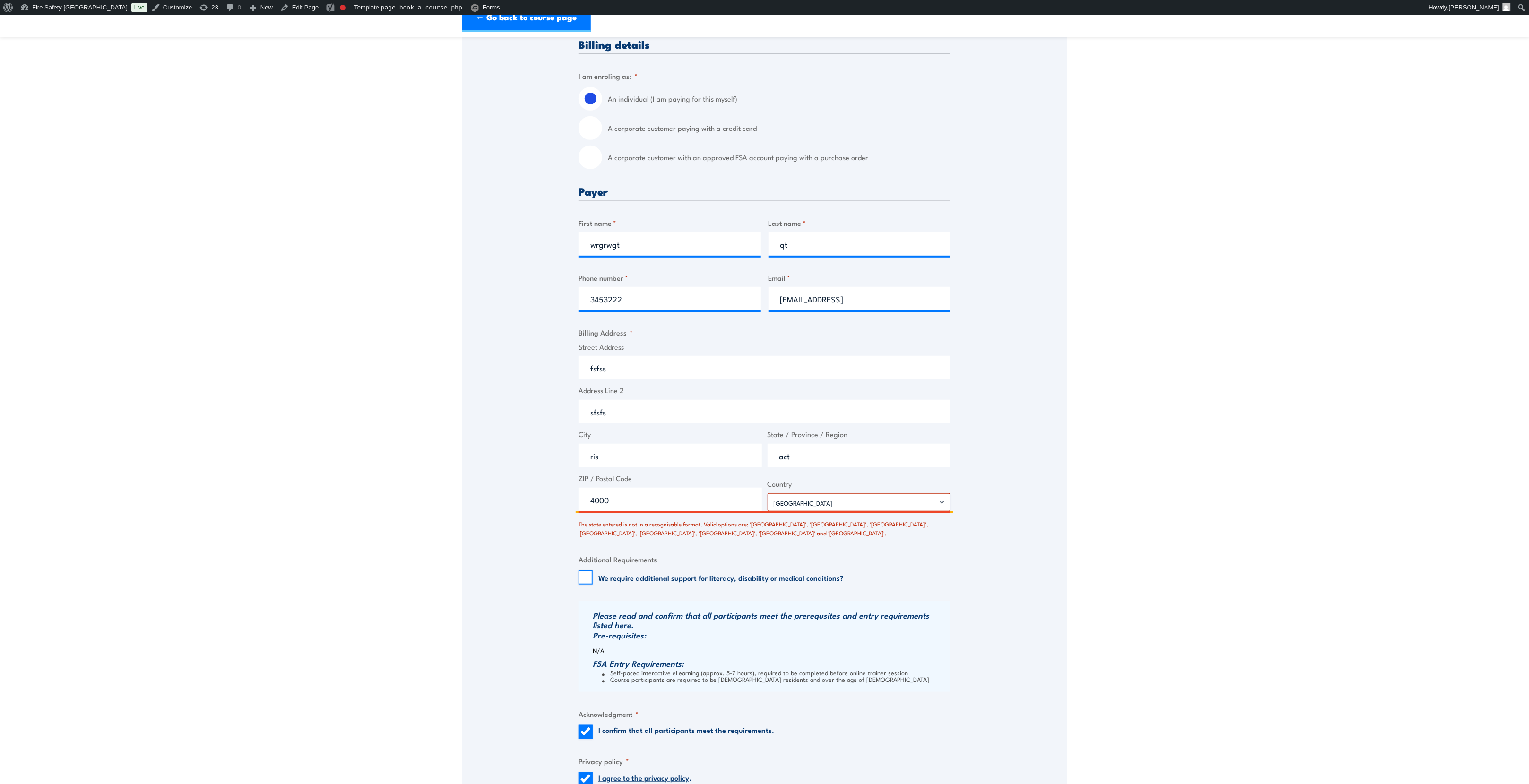
drag, startPoint x: 819, startPoint y: 466, endPoint x: 763, endPoint y: 466, distance: 56.0
click at [763, 466] on div "Street Address fsfss Address Line 2 sfsfs City ris State / Province / Region ac…" at bounding box center [764, 427] width 378 height 170
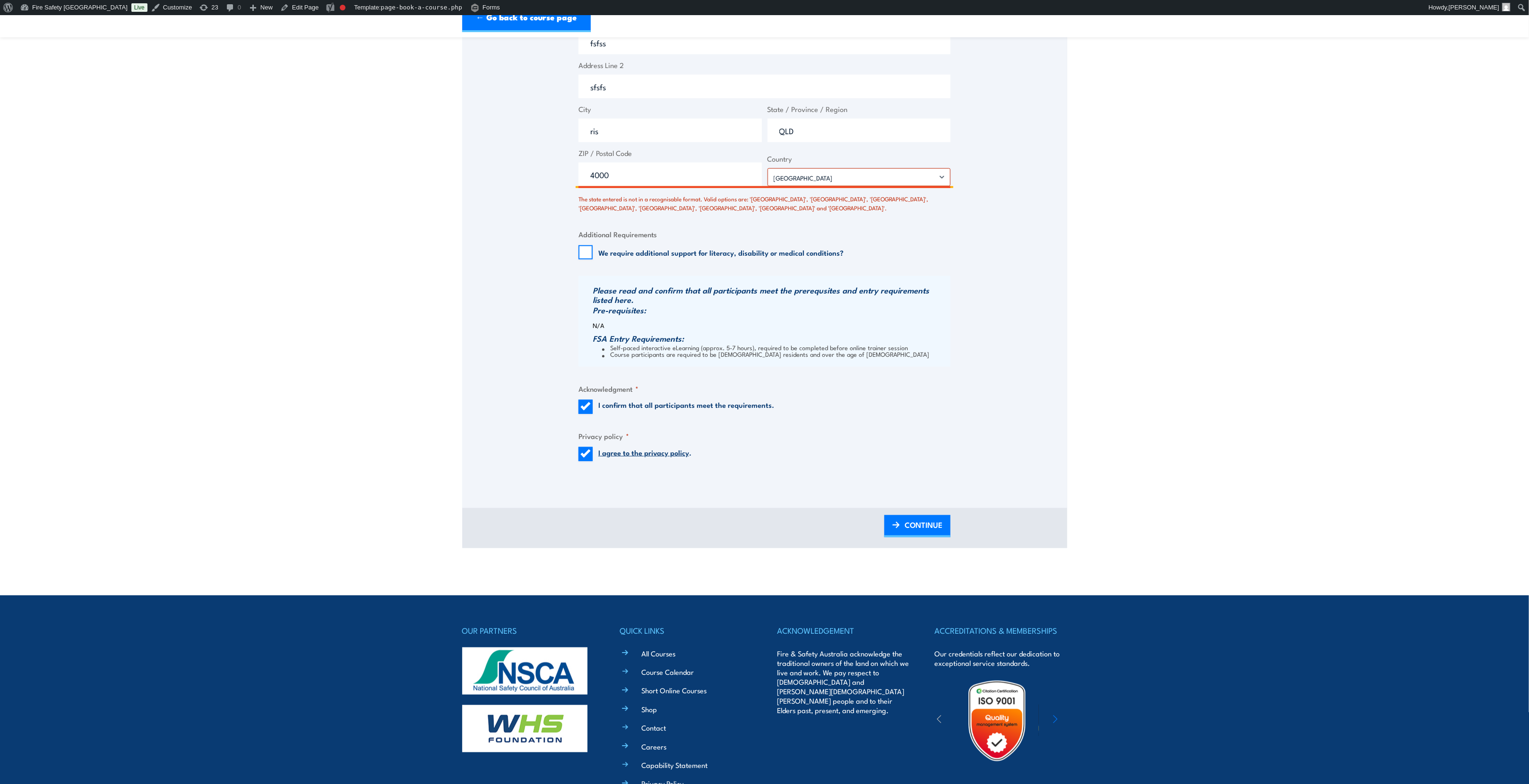
scroll to position [638, 0]
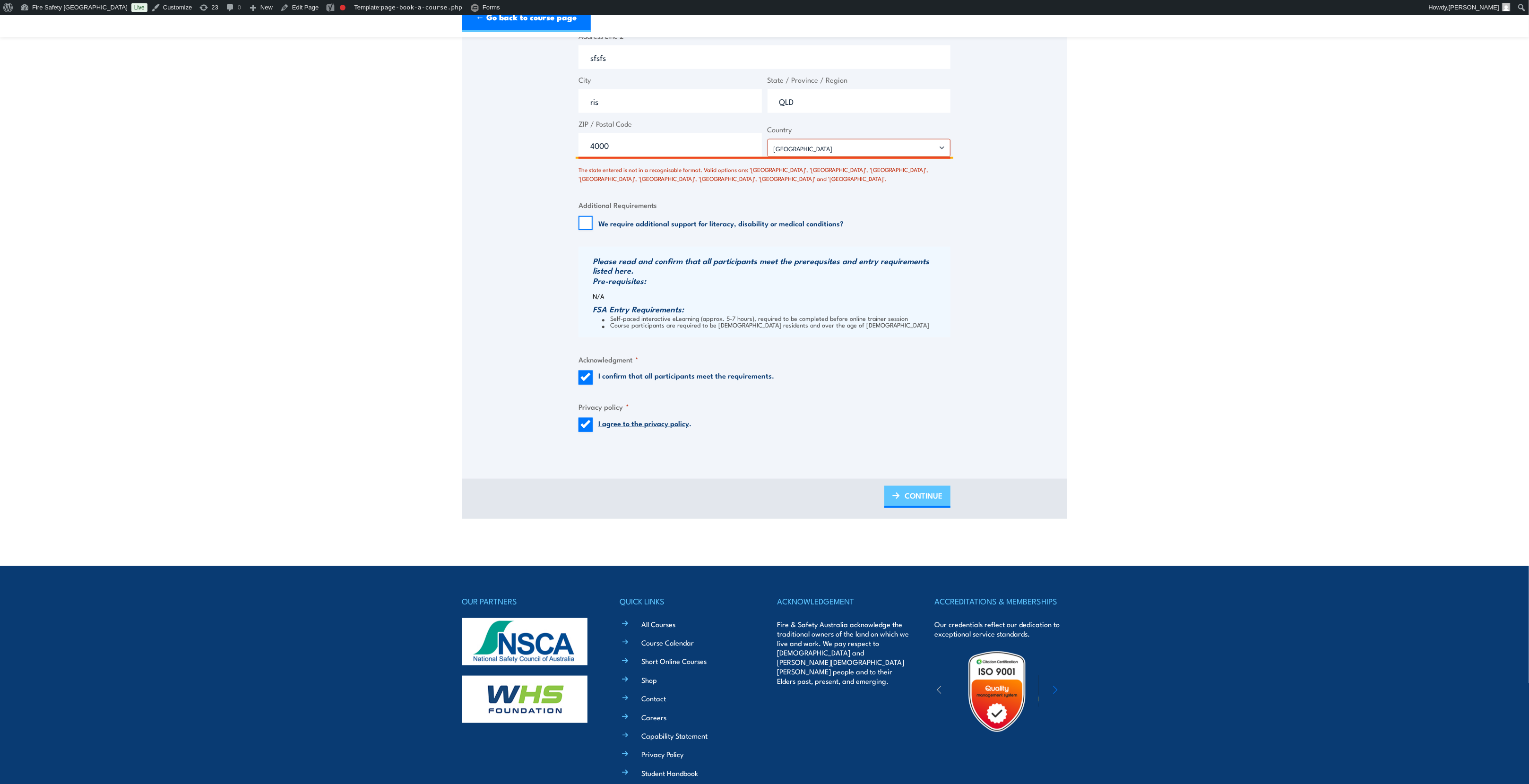
type input "QLD"
click at [931, 498] on span "CONTINUE" at bounding box center [924, 496] width 38 height 25
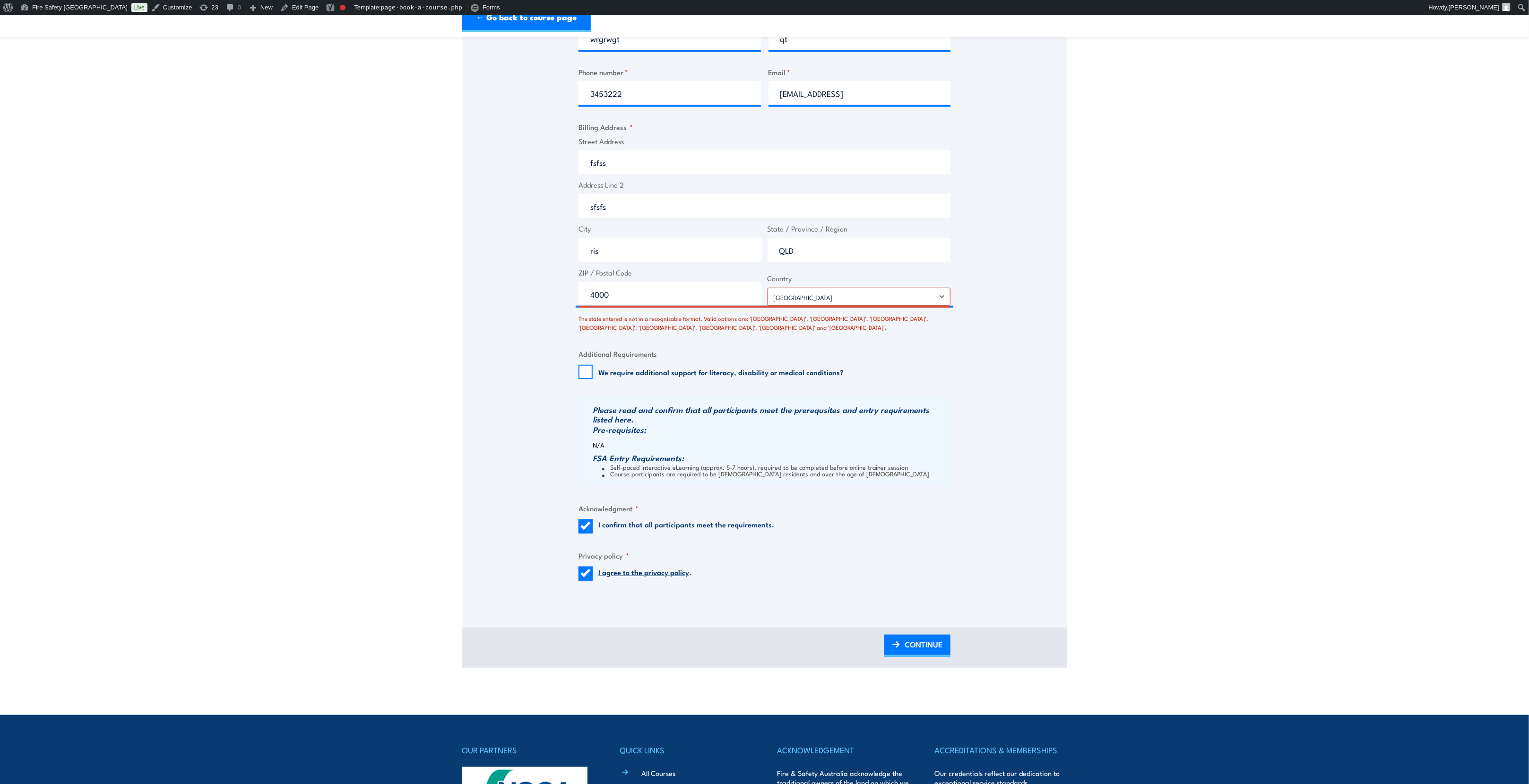
scroll to position [496, 0]
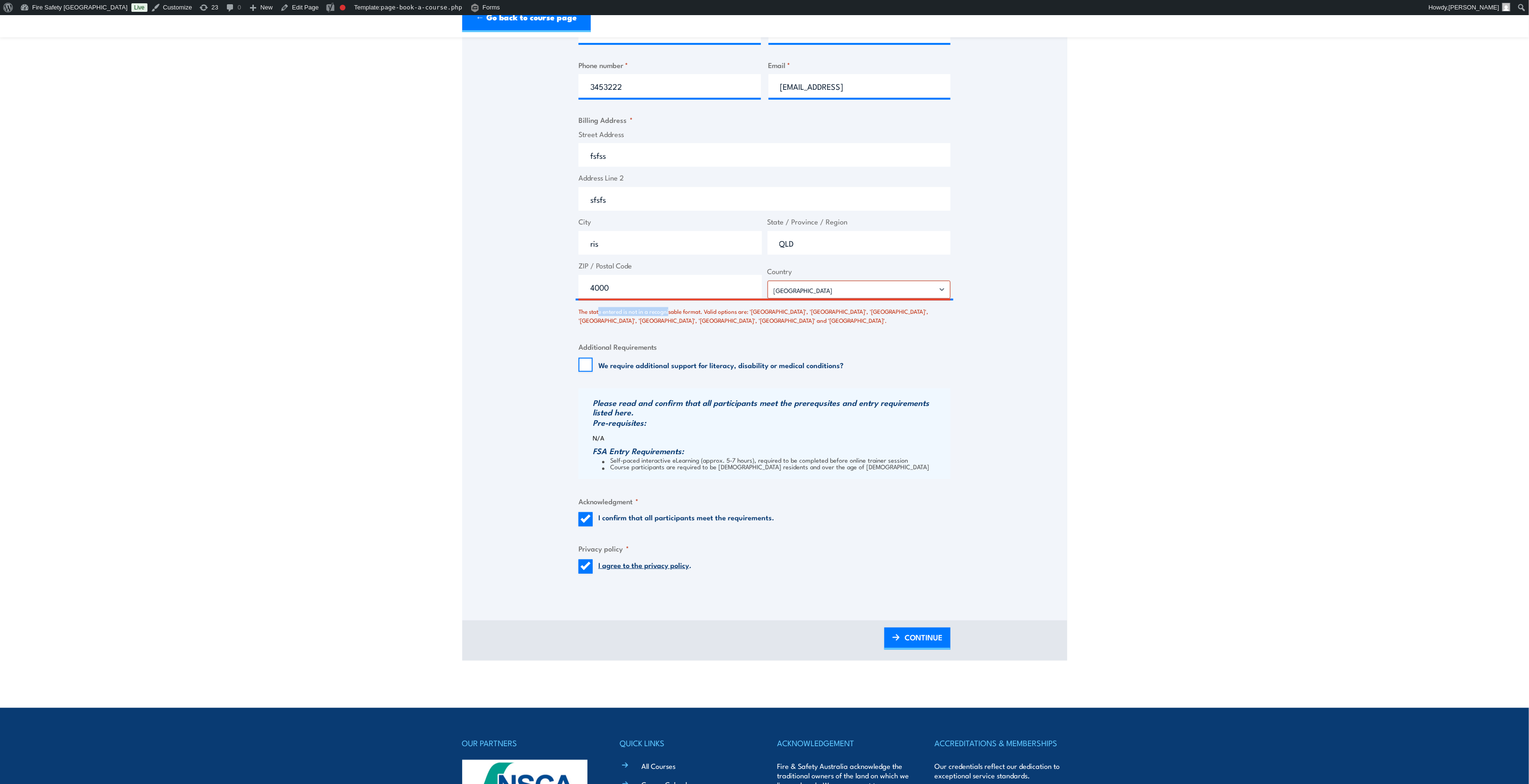
drag, startPoint x: 600, startPoint y: 318, endPoint x: 670, endPoint y: 315, distance: 70.1
click at [670, 315] on div "The state entered is not in a recognisable format. Valid options are: 'Australi…" at bounding box center [764, 313] width 372 height 22
drag, startPoint x: 819, startPoint y: 247, endPoint x: 767, endPoint y: 247, distance: 52.0
click at [767, 247] on input "QLD" at bounding box center [859, 243] width 183 height 24
type input "queensland"
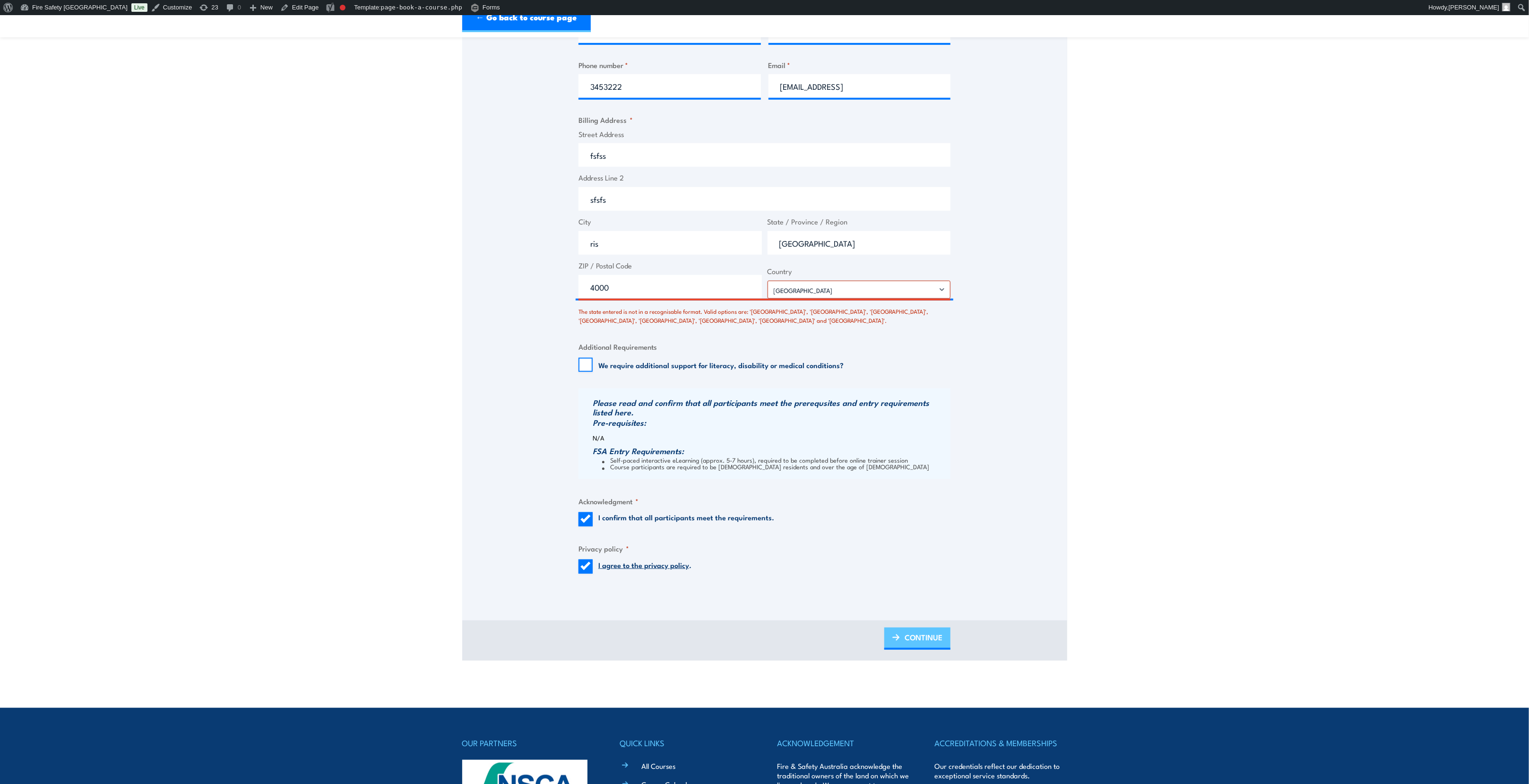
click at [905, 649] on span "CONTINUE" at bounding box center [924, 637] width 38 height 25
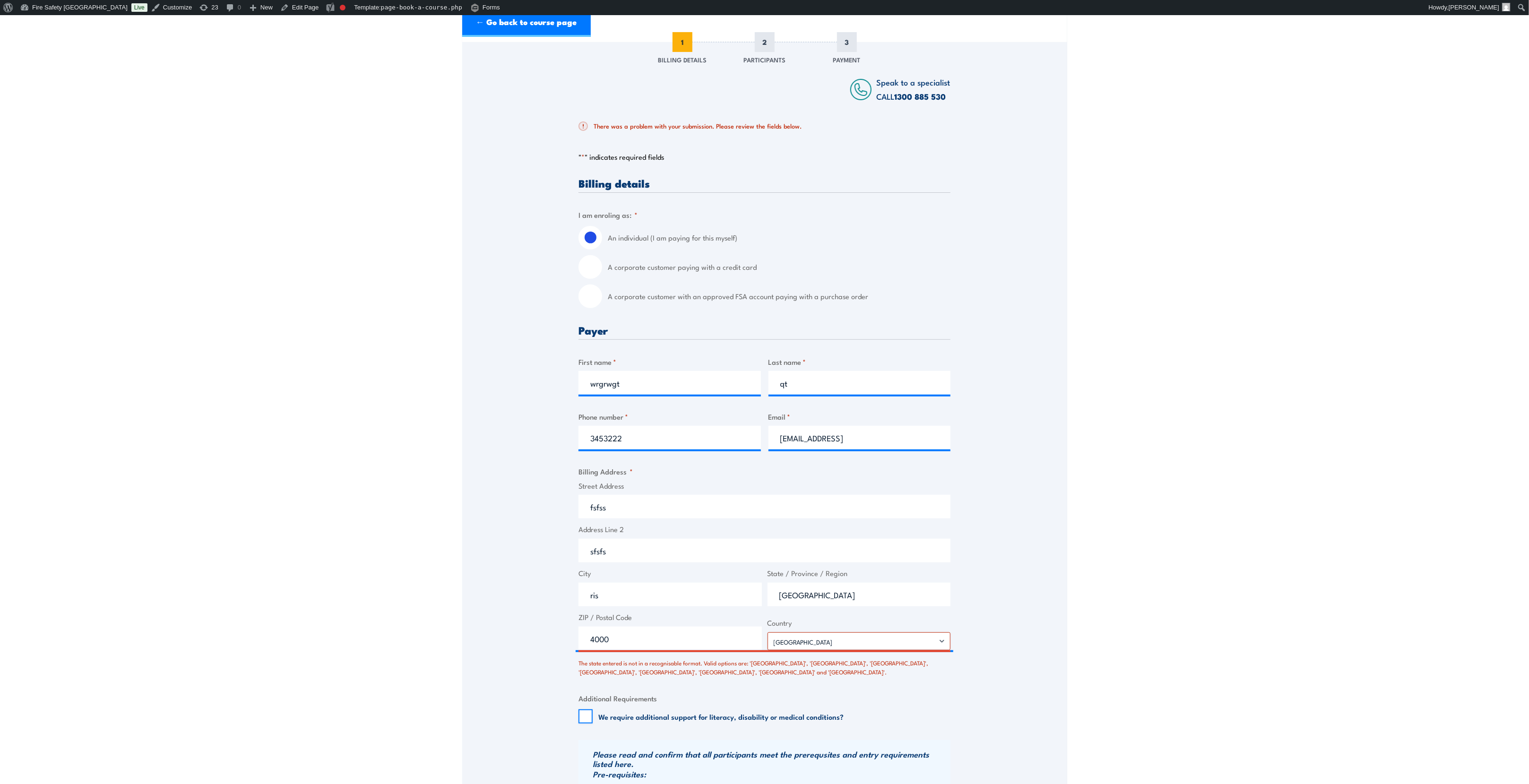
scroll to position [426, 0]
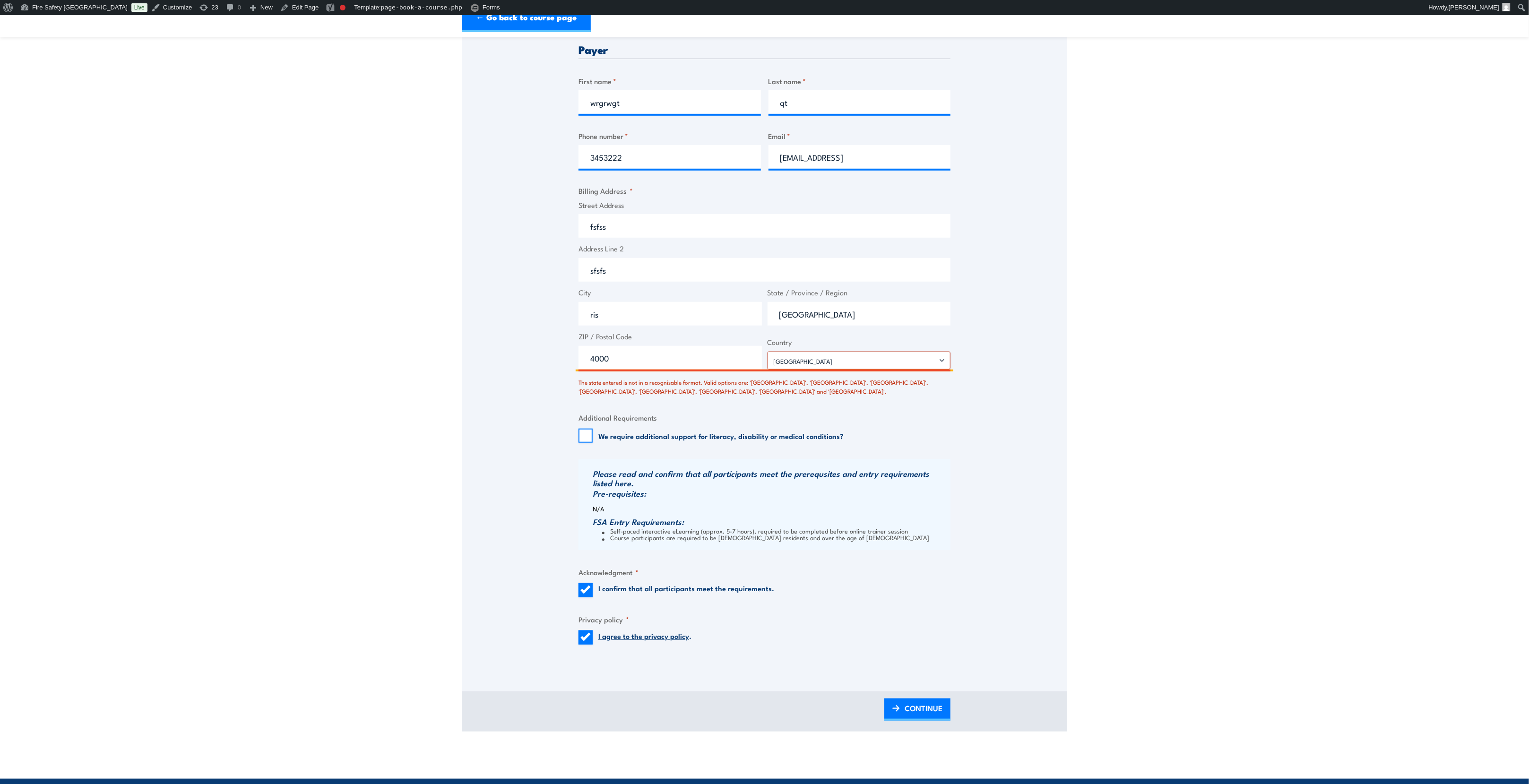
click at [783, 319] on input "queensland" at bounding box center [859, 314] width 183 height 24
type input "Queensland"
click at [916, 716] on span "CONTINUE" at bounding box center [924, 708] width 38 height 25
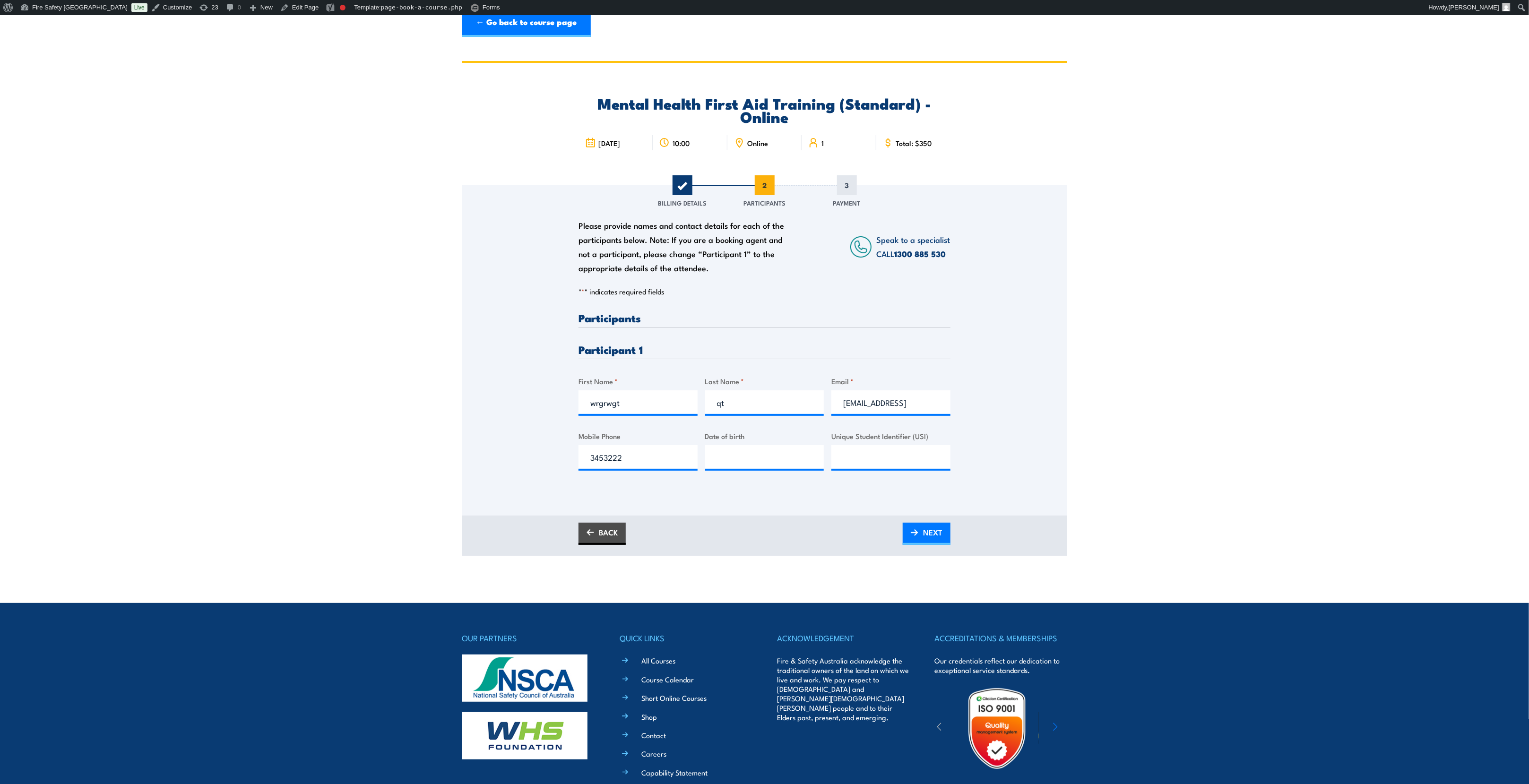
scroll to position [0, 0]
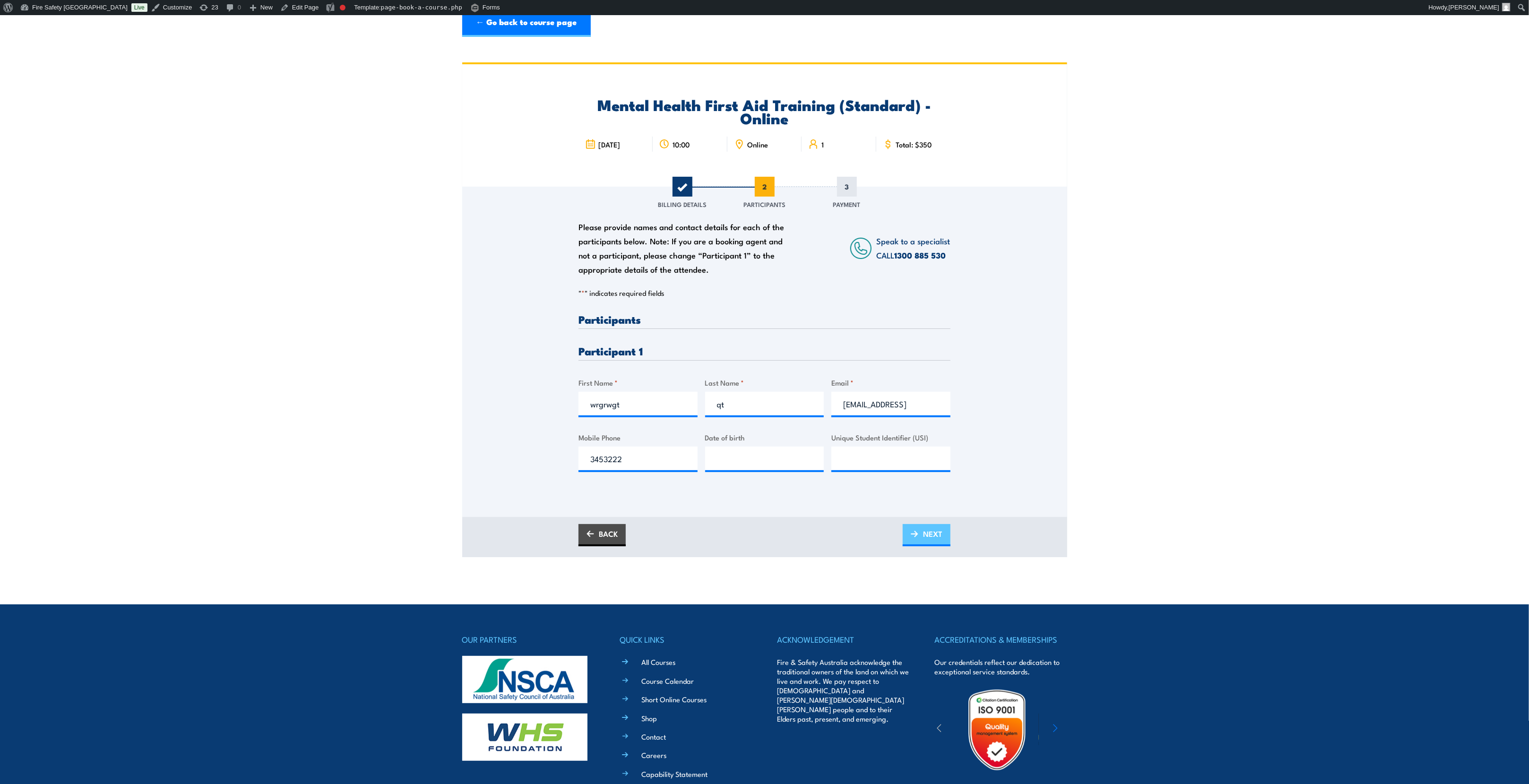
click at [925, 540] on span "NEXT" at bounding box center [932, 534] width 20 height 25
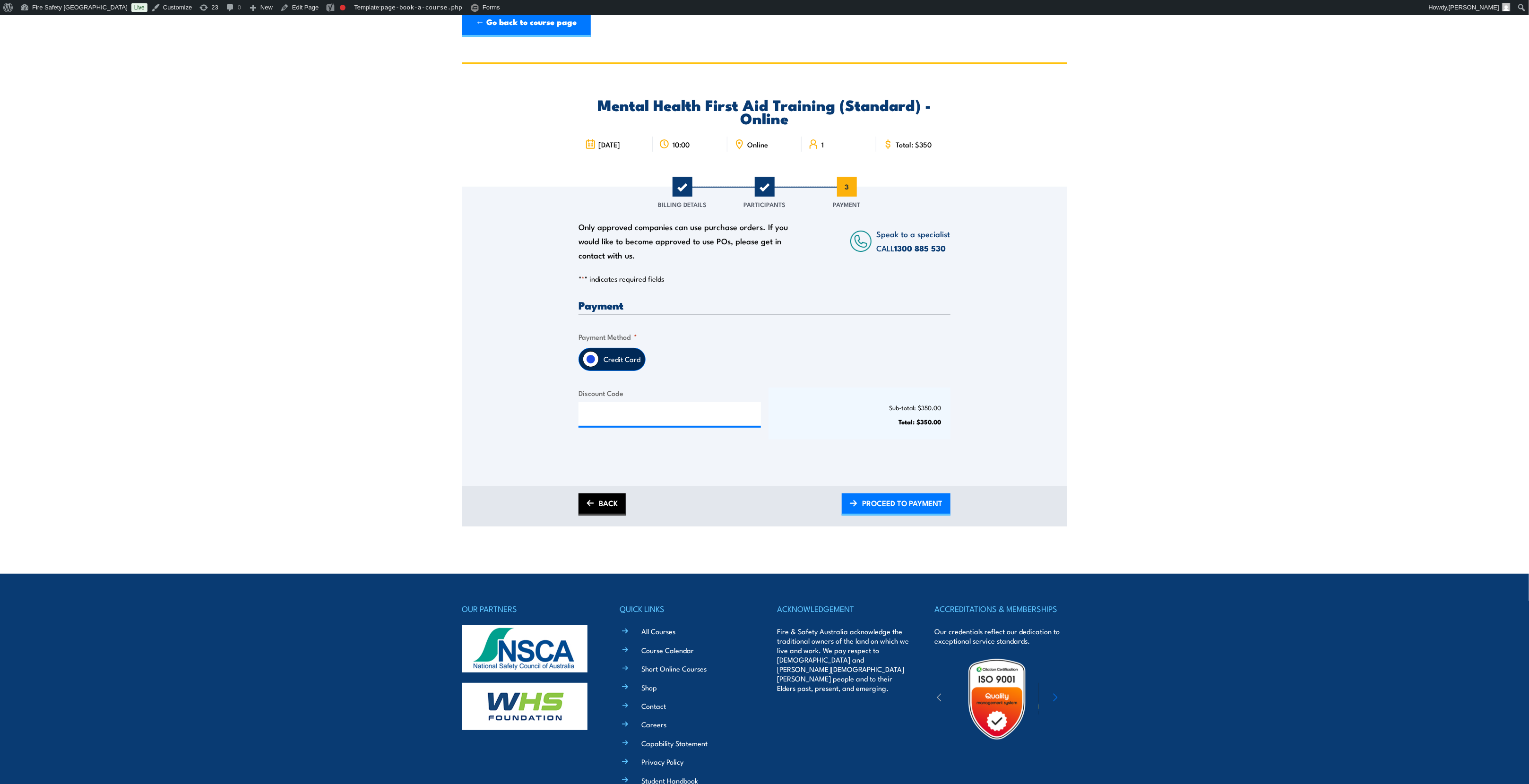
click at [607, 500] on link "BACK" at bounding box center [602, 504] width 47 height 22
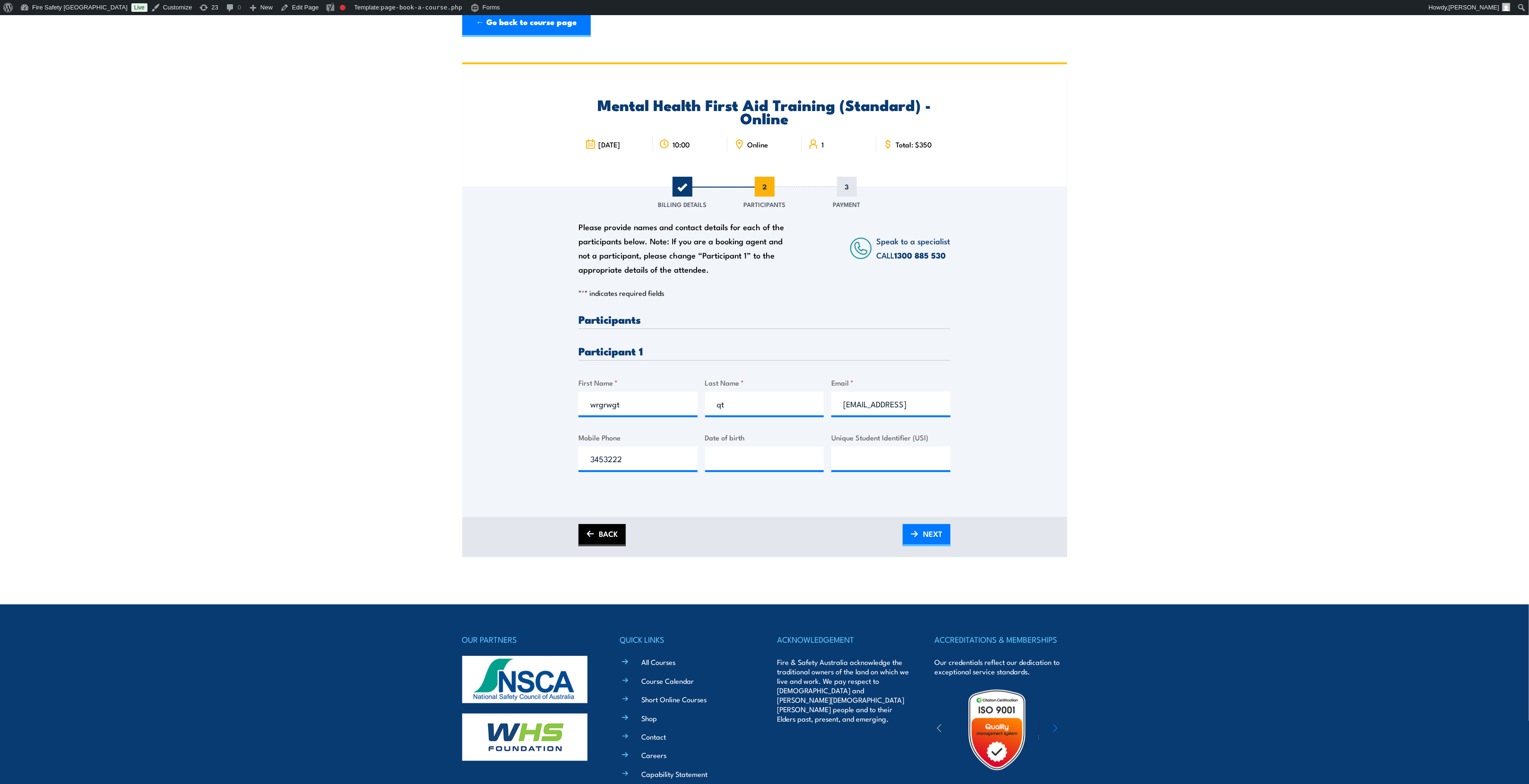
click at [604, 547] on link "BACK" at bounding box center [602, 535] width 47 height 22
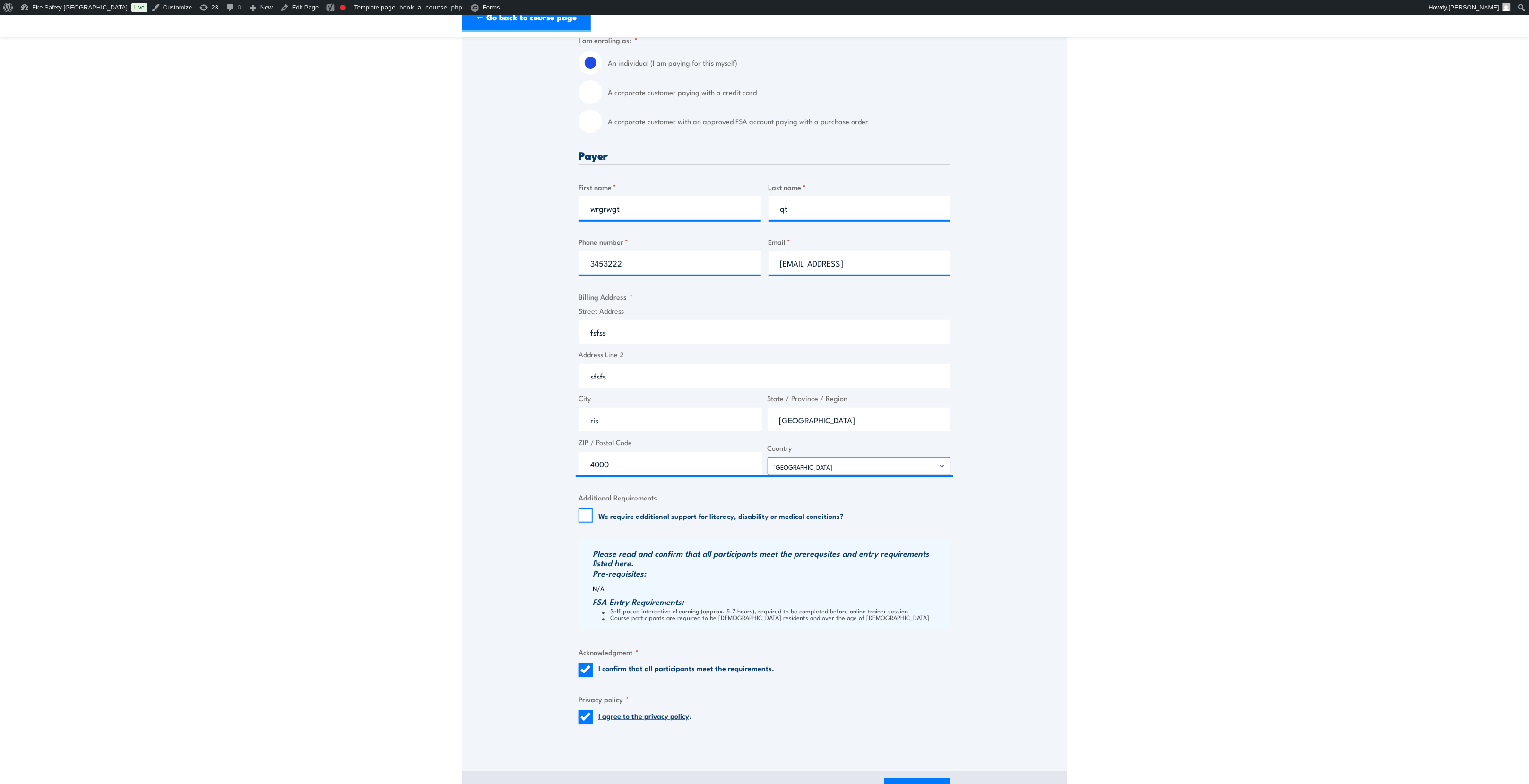
scroll to position [284, 0]
click at [655, 716] on link "I agree to the privacy policy" at bounding box center [643, 715] width 91 height 11
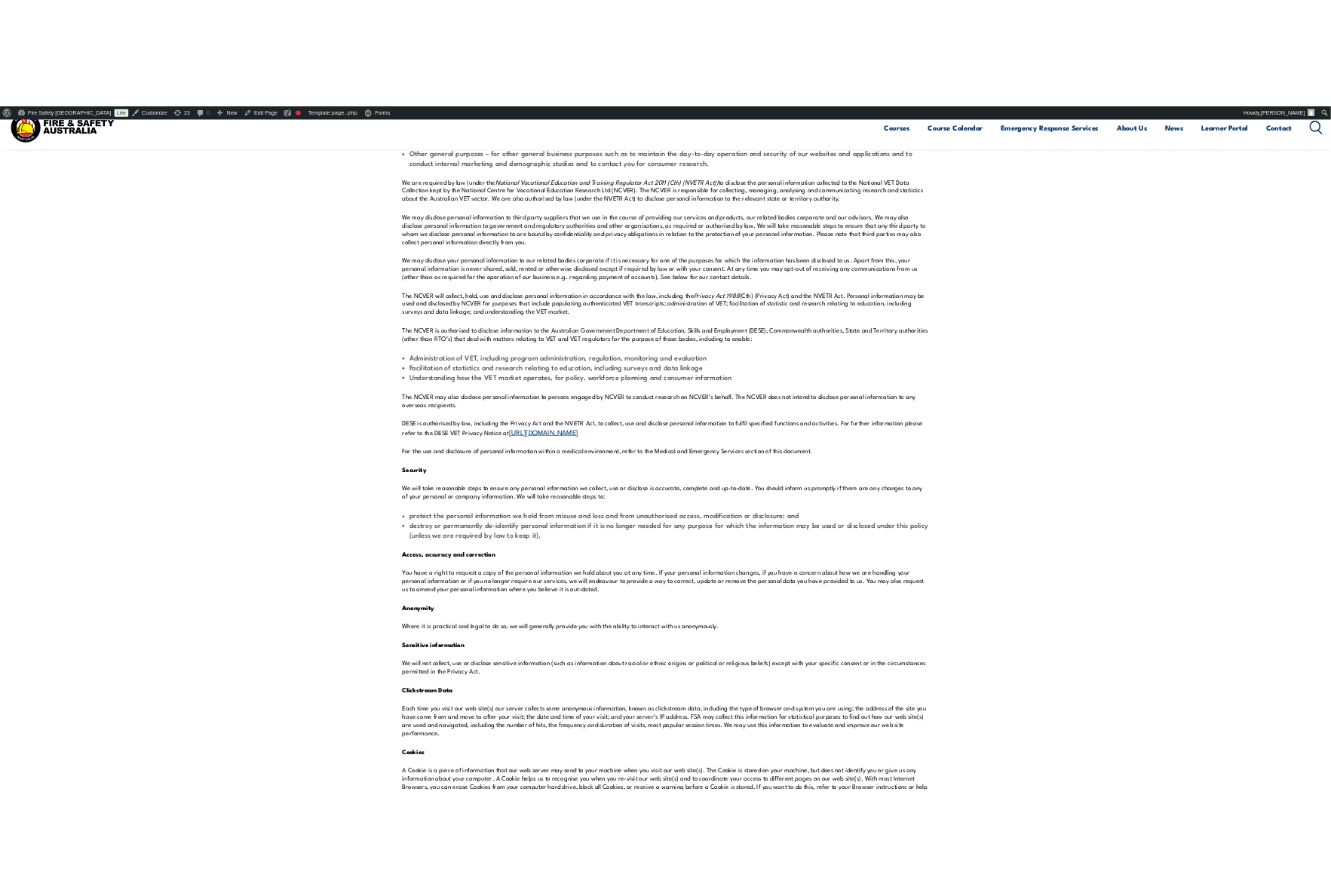
scroll to position [2602, 0]
